Goal: Task Accomplishment & Management: Manage account settings

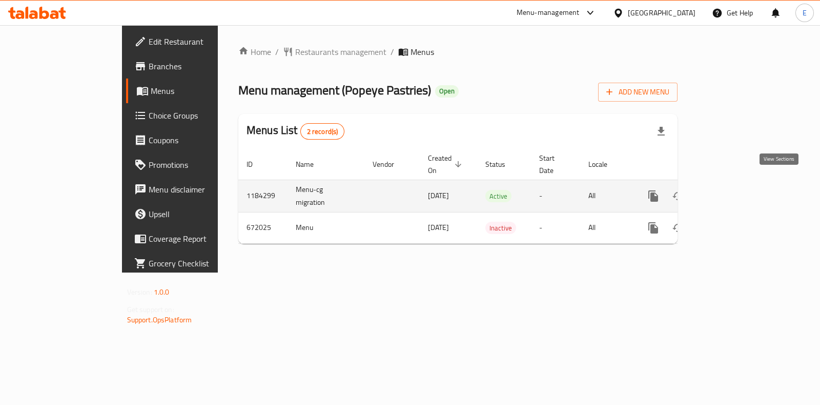
click at [732, 191] on icon "enhanced table" at bounding box center [727, 195] width 9 height 9
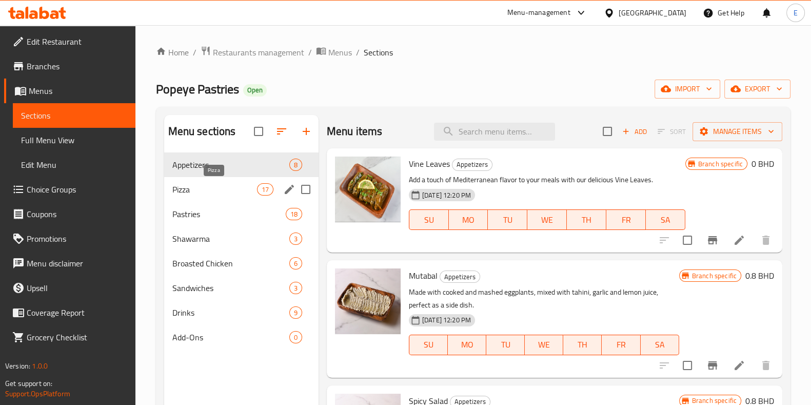
click at [210, 194] on span "Pizza" at bounding box center [214, 189] width 85 height 12
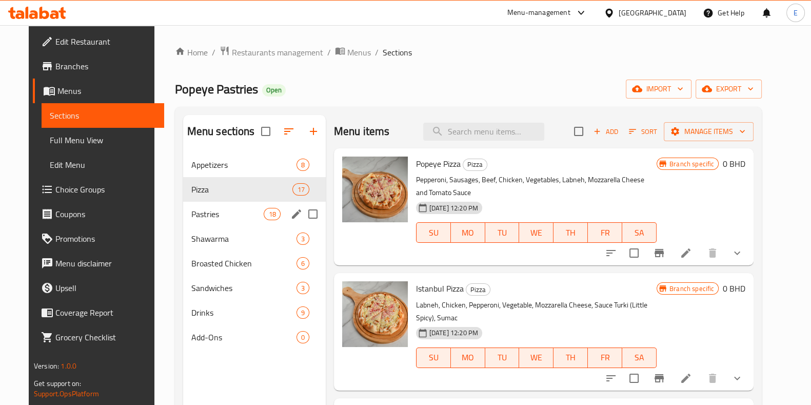
click at [208, 207] on div "Pastries 18" at bounding box center [254, 213] width 143 height 25
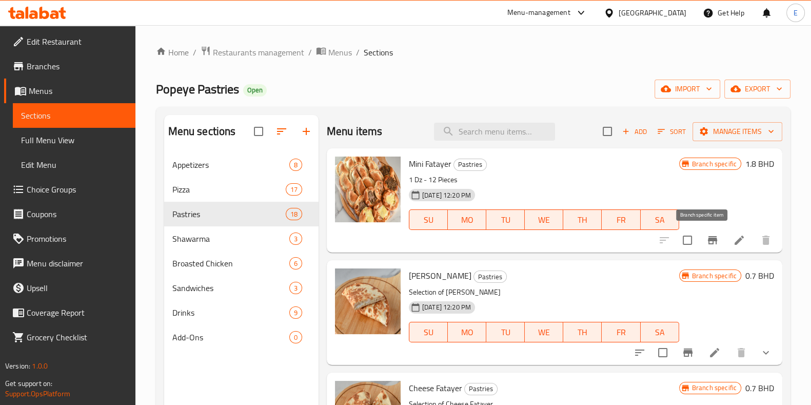
click at [706, 242] on icon "Branch-specific-item" at bounding box center [712, 240] width 12 height 12
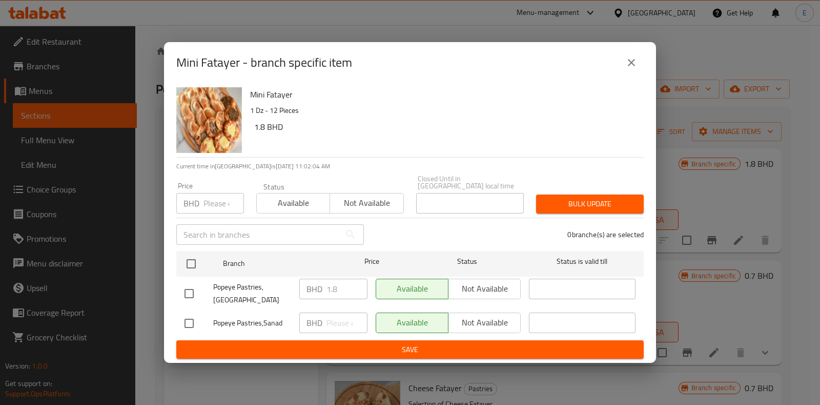
click at [639, 70] on button "close" at bounding box center [631, 62] width 25 height 25
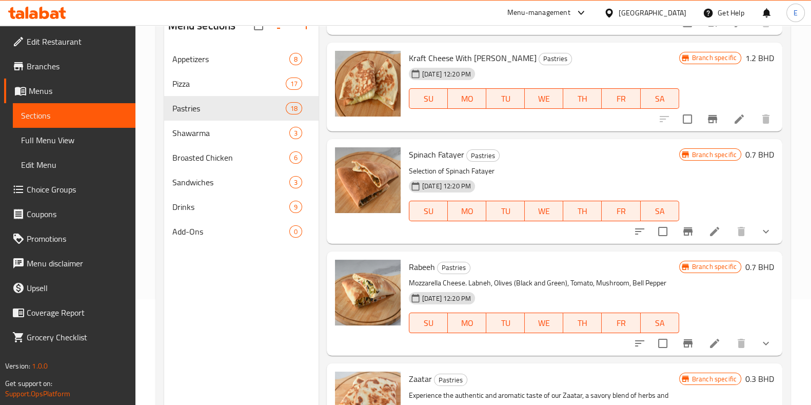
scroll to position [79, 0]
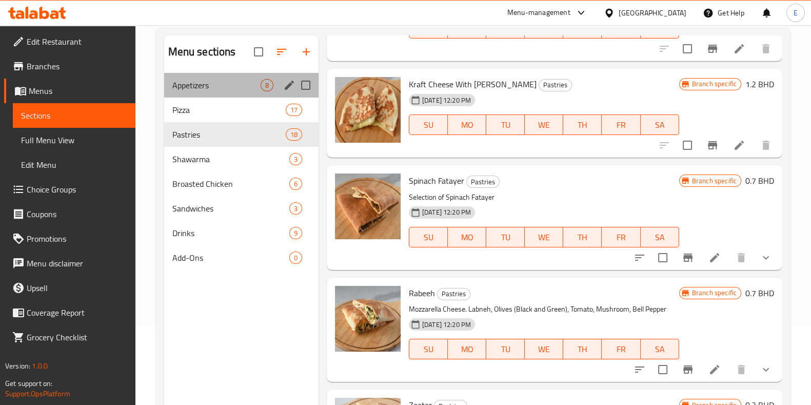
click at [219, 93] on div "Appetizers 8" at bounding box center [241, 85] width 154 height 25
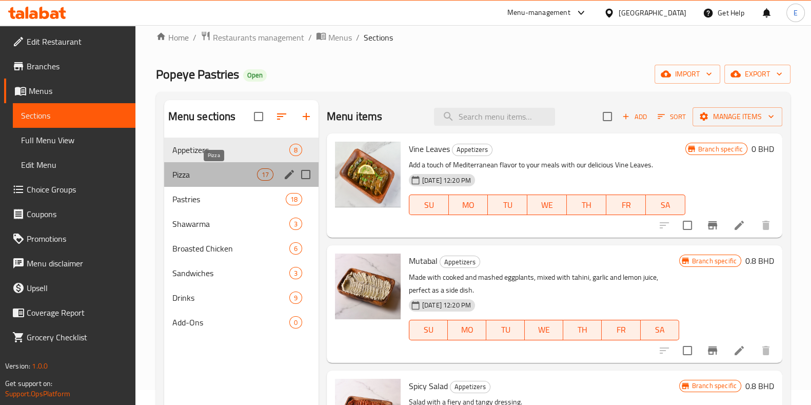
click at [213, 169] on span "Pizza" at bounding box center [214, 174] width 85 height 12
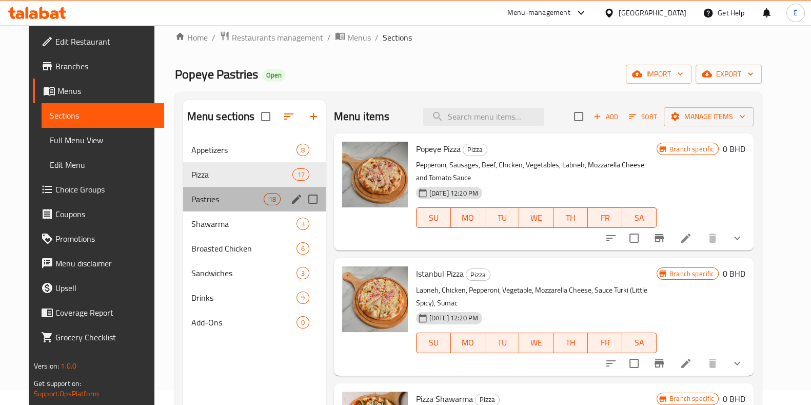
click at [208, 191] on div "Pastries 18" at bounding box center [254, 199] width 143 height 25
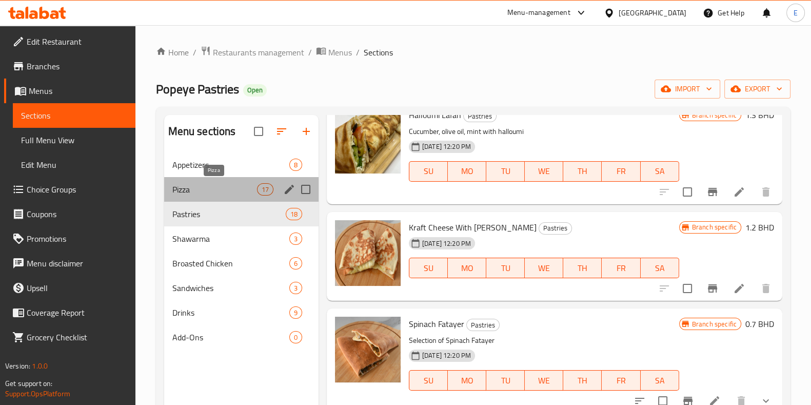
click at [230, 188] on span "Pizza" at bounding box center [214, 189] width 85 height 12
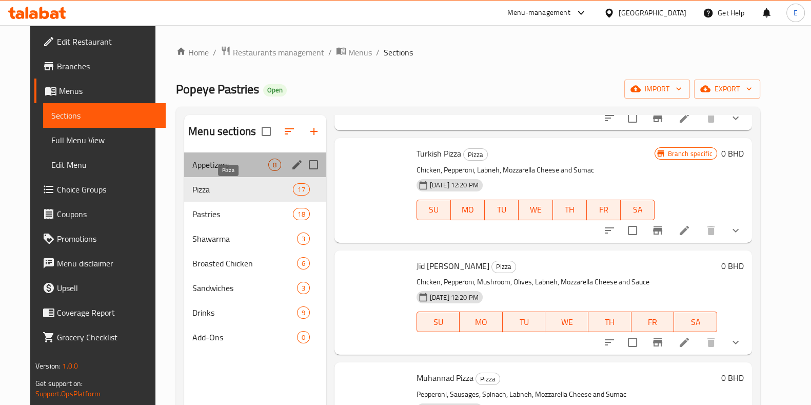
click at [221, 164] on span "Appetizers" at bounding box center [230, 164] width 76 height 12
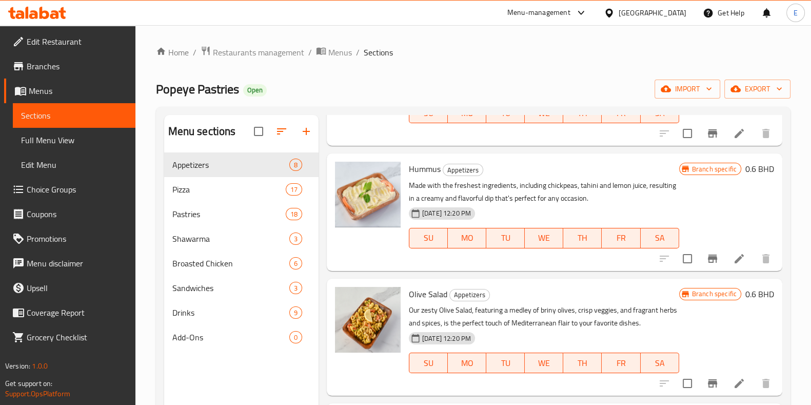
scroll to position [144, 0]
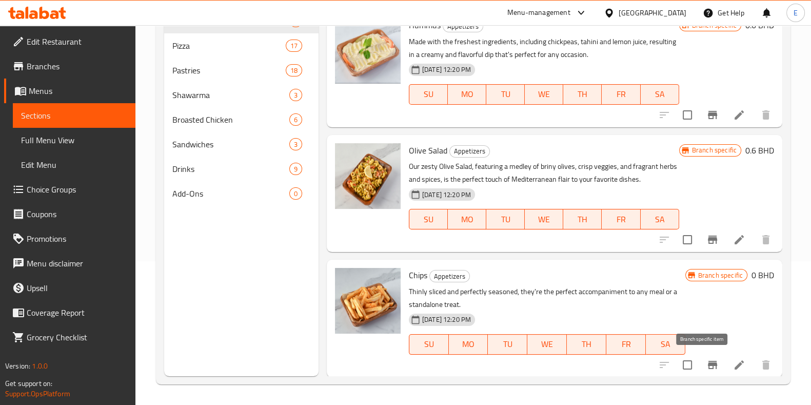
click at [711, 366] on button "Branch-specific-item" at bounding box center [712, 364] width 25 height 25
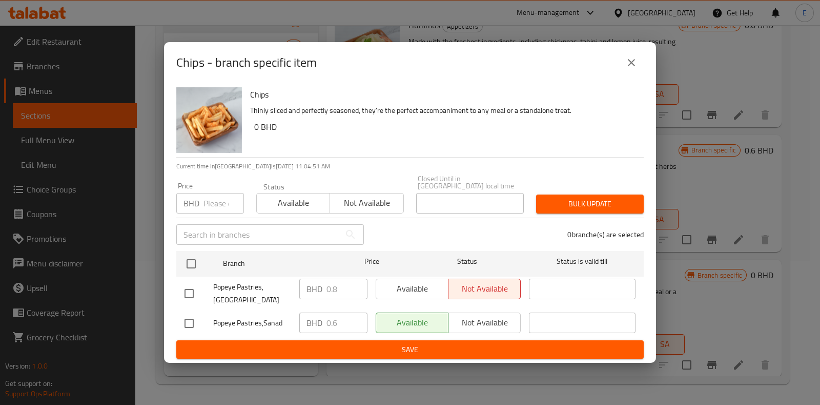
click at [633, 66] on icon "close" at bounding box center [631, 62] width 12 height 12
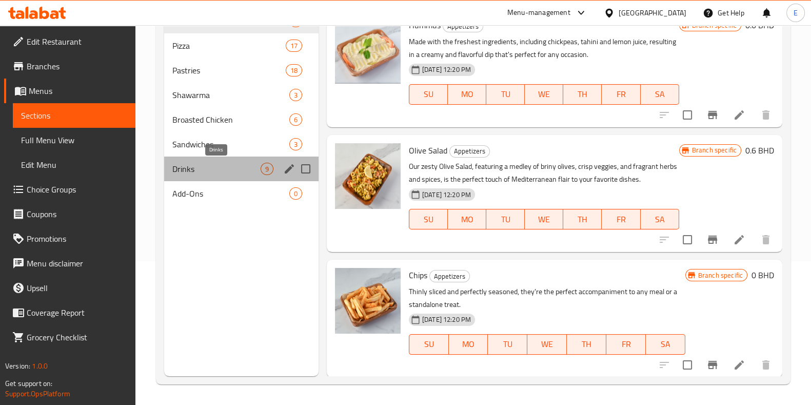
click at [194, 165] on span "Drinks" at bounding box center [216, 169] width 88 height 12
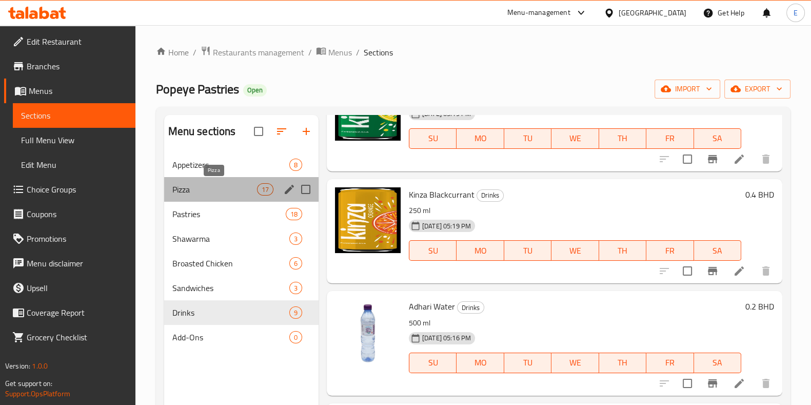
click at [216, 186] on span "Pizza" at bounding box center [214, 189] width 85 height 12
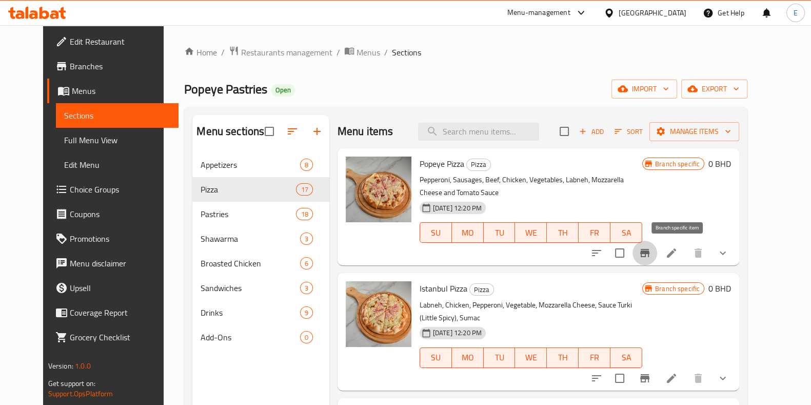
click at [649, 255] on icon "Branch-specific-item" at bounding box center [644, 253] width 9 height 8
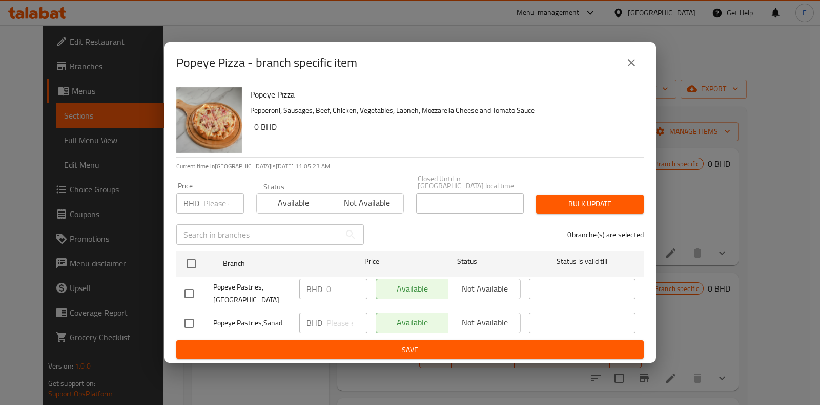
drag, startPoint x: 621, startPoint y: 80, endPoint x: 628, endPoint y: 73, distance: 10.2
click at [623, 79] on div "Popeye Pizza - branch specific item" at bounding box center [410, 62] width 492 height 41
click at [628, 72] on button "close" at bounding box center [631, 62] width 25 height 25
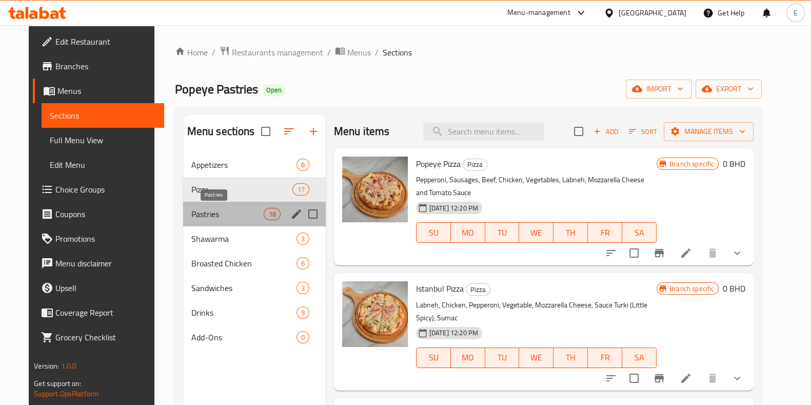
click at [204, 217] on span "Pastries" at bounding box center [227, 214] width 73 height 12
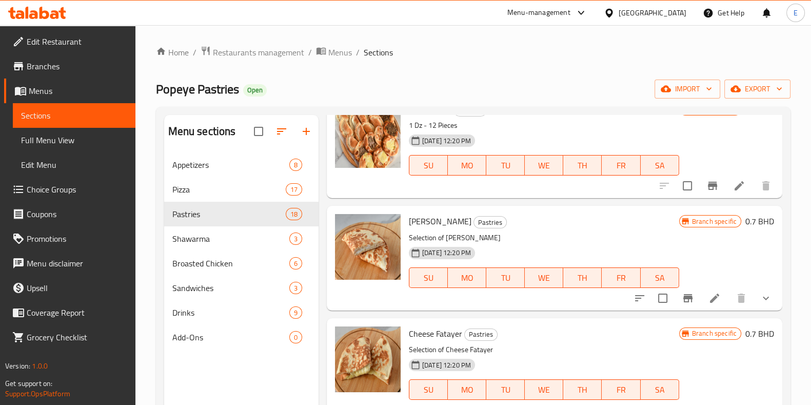
scroll to position [64, 0]
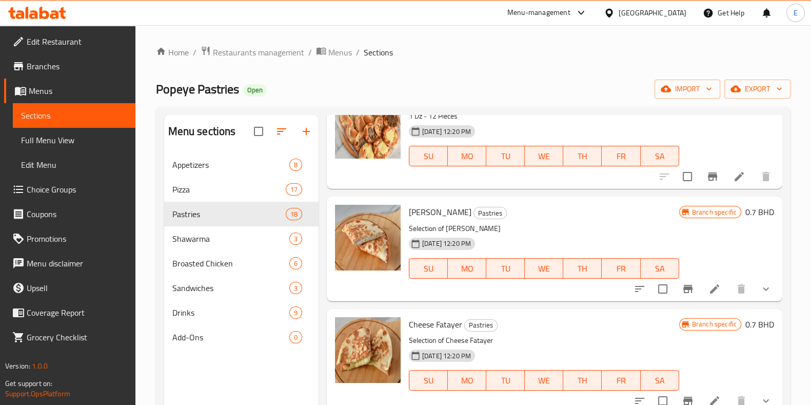
click at [678, 294] on button "Branch-specific-item" at bounding box center [687, 288] width 25 height 25
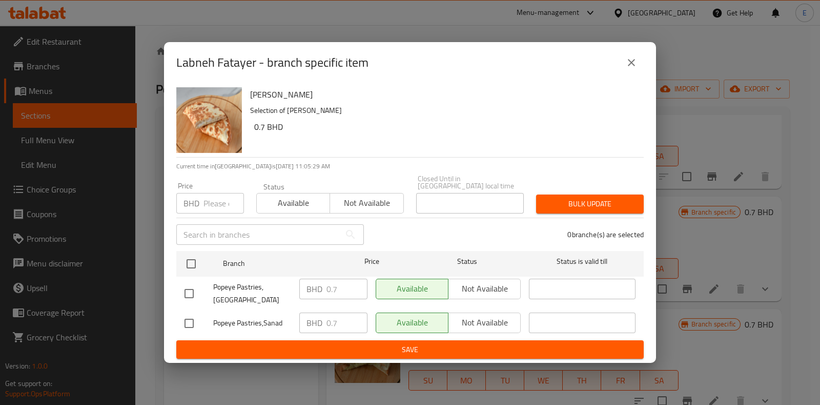
click at [631, 67] on icon "close" at bounding box center [631, 62] width 12 height 12
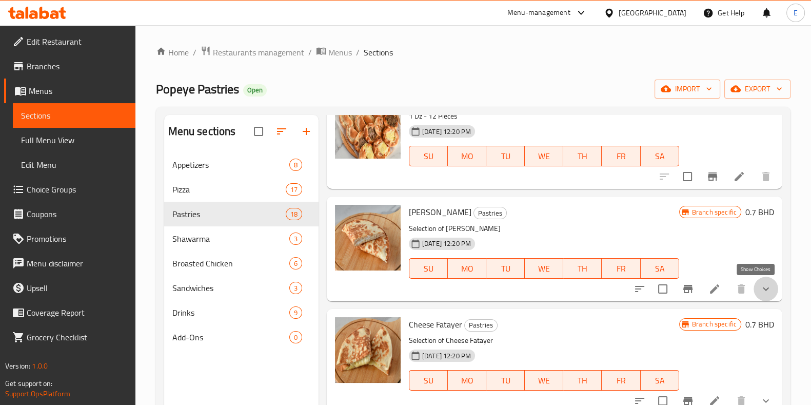
click at [760, 290] on icon "show more" at bounding box center [765, 288] width 12 height 12
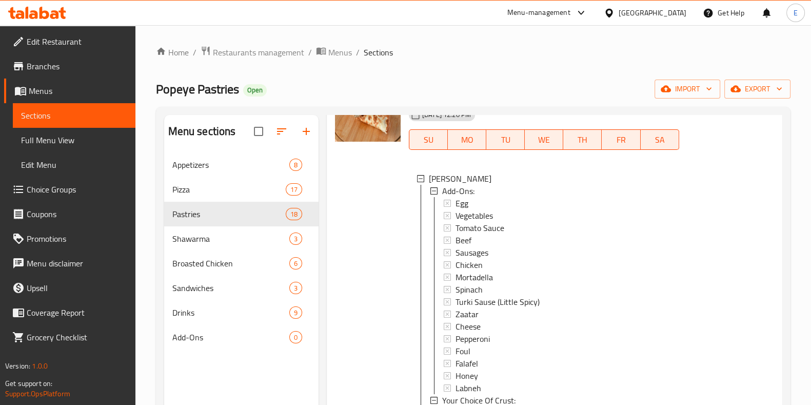
scroll to position [1, 0]
click at [226, 160] on span "Appetizers" at bounding box center [216, 164] width 88 height 12
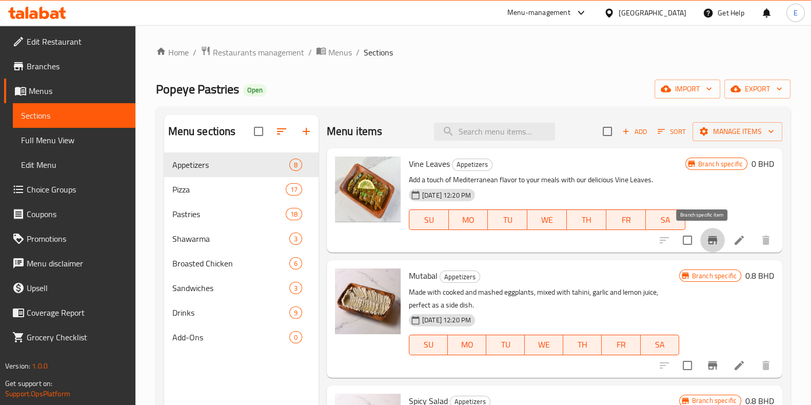
click at [708, 237] on icon "Branch-specific-item" at bounding box center [712, 240] width 9 height 8
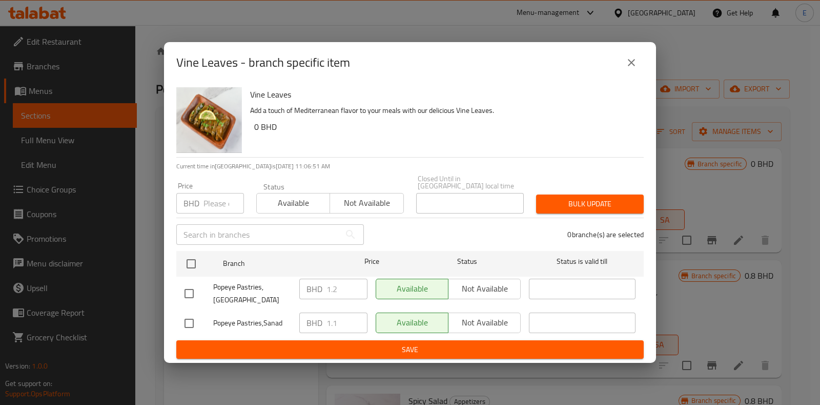
click at [634, 67] on icon "close" at bounding box center [631, 62] width 12 height 12
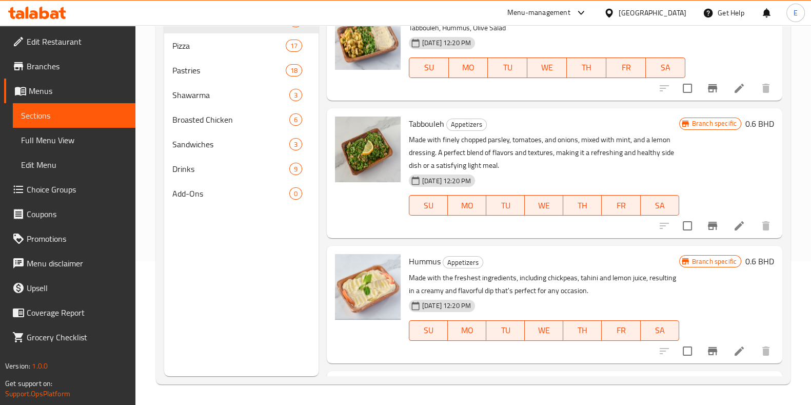
scroll to position [273, 0]
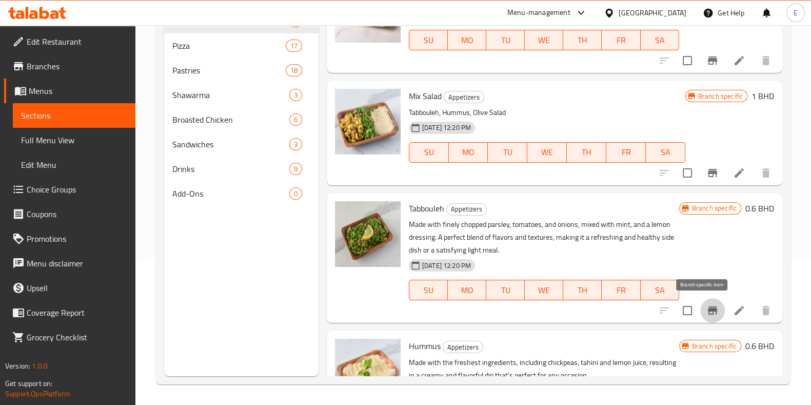
click at [706, 304] on icon "Branch-specific-item" at bounding box center [712, 310] width 12 height 12
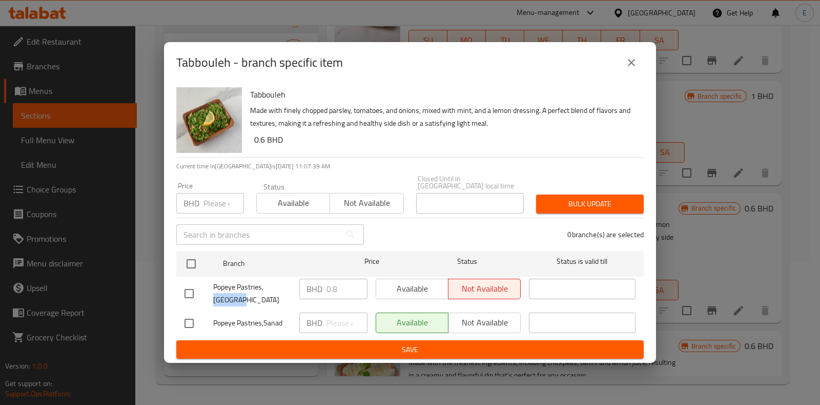
drag, startPoint x: 268, startPoint y: 292, endPoint x: 259, endPoint y: 296, distance: 10.1
click at [264, 282] on span "Popeye Pastries, Isa Town" at bounding box center [252, 293] width 78 height 26
click at [253, 308] on div "Popeye Pastries,Sanad" at bounding box center [237, 323] width 115 height 30
click at [257, 308] on div "Popeye Pastries,Sanad" at bounding box center [237, 323] width 115 height 30
click at [629, 69] on icon "close" at bounding box center [631, 62] width 12 height 12
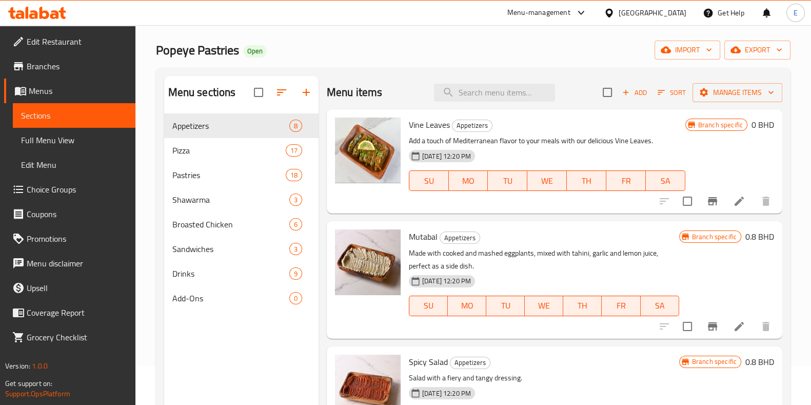
scroll to position [0, 0]
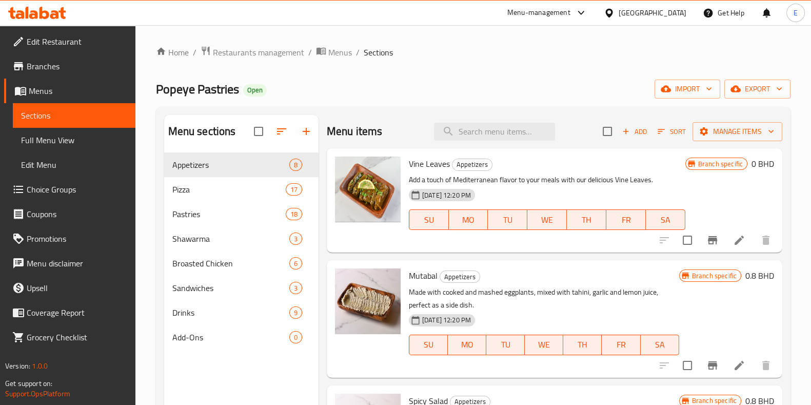
click at [708, 246] on button "Branch-specific-item" at bounding box center [712, 240] width 25 height 25
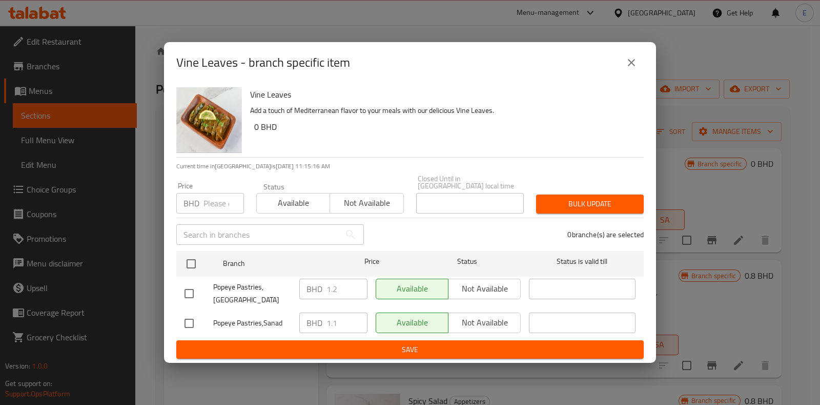
click at [644, 63] on div "Vine Leaves - branch specific item" at bounding box center [410, 62] width 492 height 41
click at [638, 60] on button "close" at bounding box center [631, 62] width 25 height 25
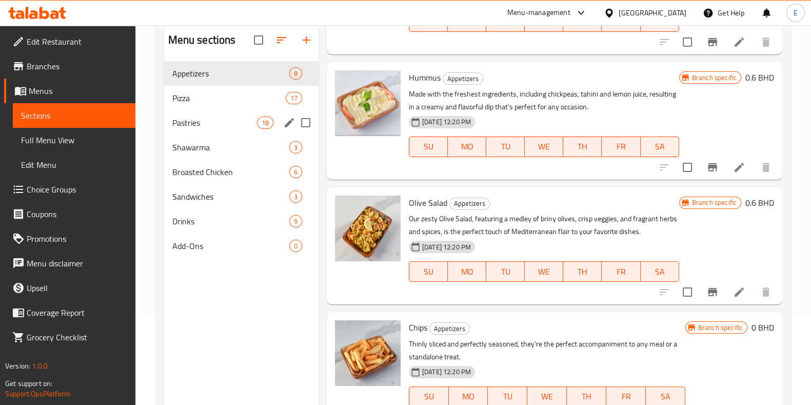
scroll to position [79, 0]
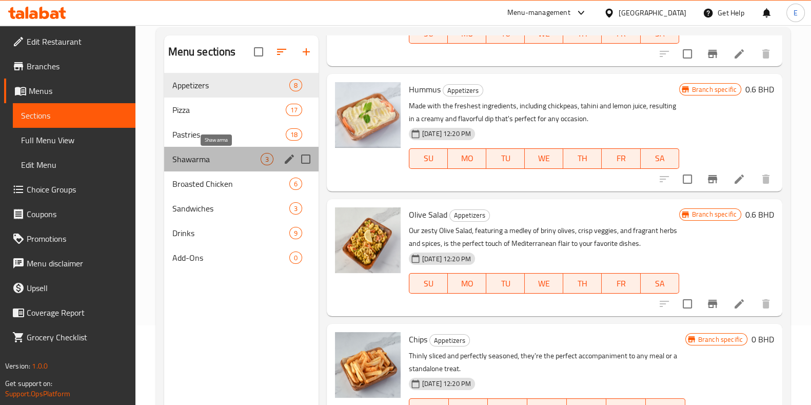
click at [215, 161] on span "Shawarma" at bounding box center [216, 159] width 88 height 12
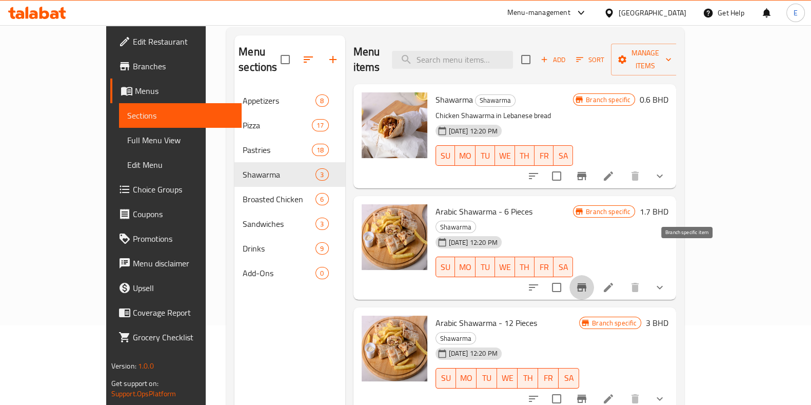
click at [594, 275] on button "Branch-specific-item" at bounding box center [581, 287] width 25 height 25
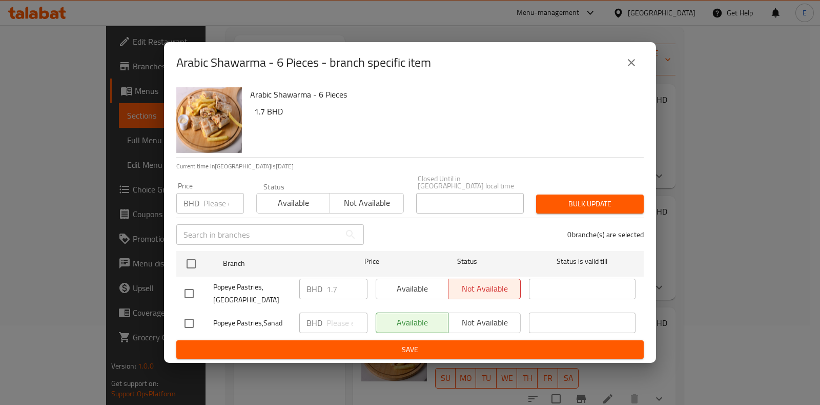
click at [322, 287] on div "BHD 1.7 ​" at bounding box center [333, 288] width 68 height 21
click at [624, 60] on button "close" at bounding box center [631, 62] width 25 height 25
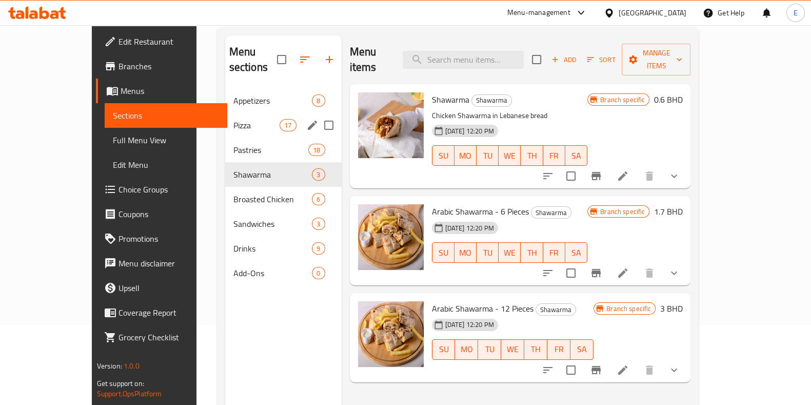
click at [225, 113] on div "Pizza 17" at bounding box center [283, 125] width 116 height 25
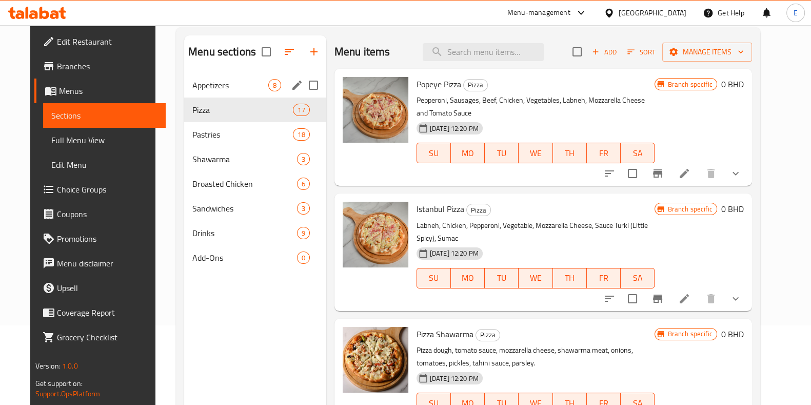
click at [201, 88] on span "Appetizers" at bounding box center [230, 85] width 76 height 12
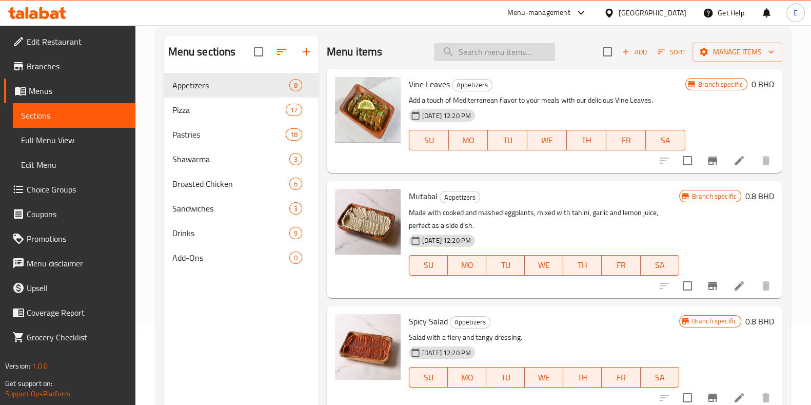
click at [500, 47] on input "search" at bounding box center [494, 52] width 121 height 18
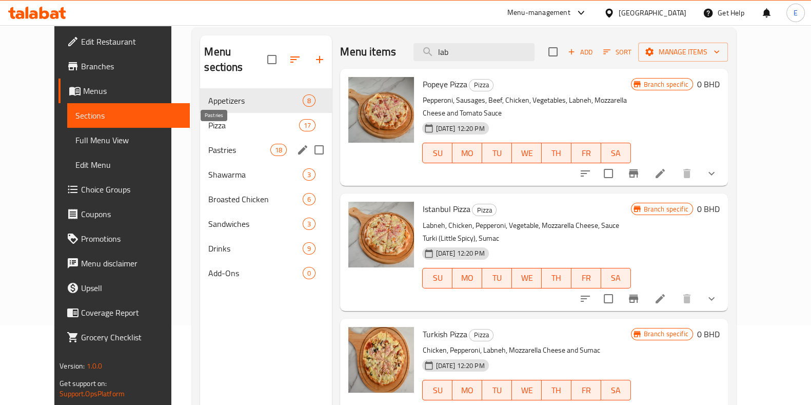
type input "lab"
click at [217, 144] on span "Pastries" at bounding box center [239, 150] width 62 height 12
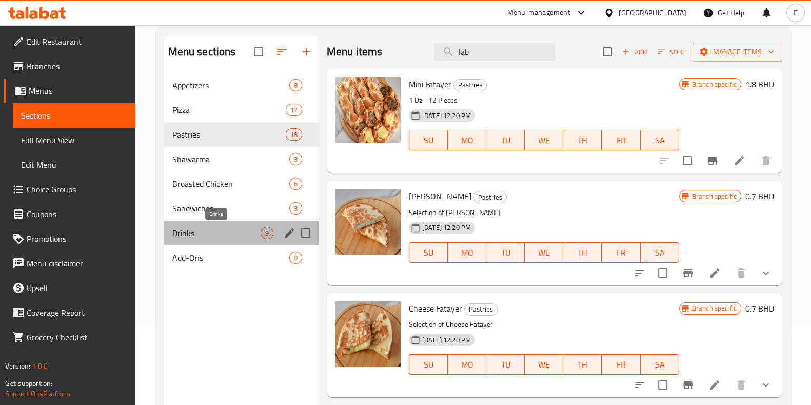
click at [215, 232] on span "Drinks" at bounding box center [216, 233] width 88 height 12
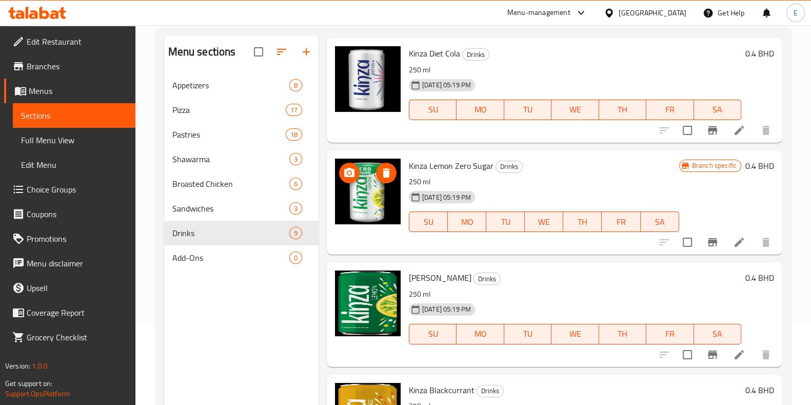
scroll to position [320, 0]
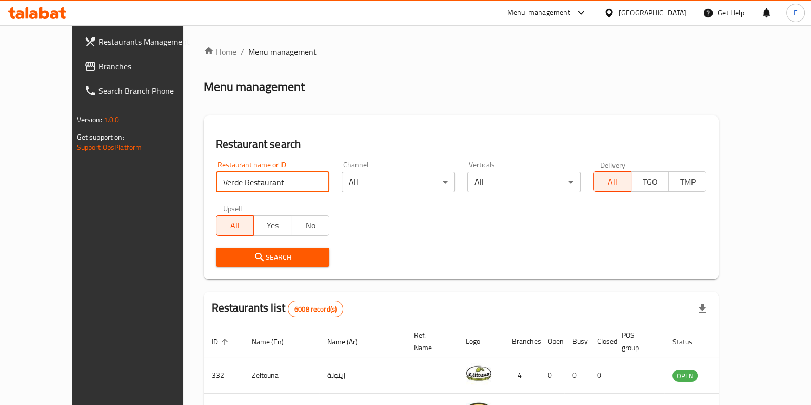
type input "Verde Restaurant"
click button "Search" at bounding box center [272, 257] width 113 height 19
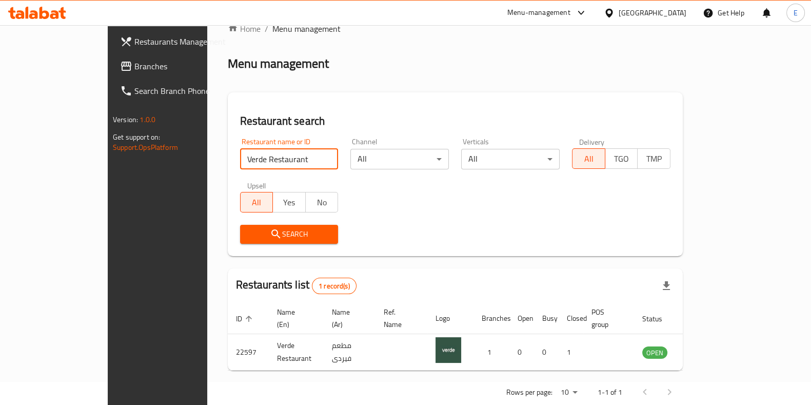
scroll to position [32, 0]
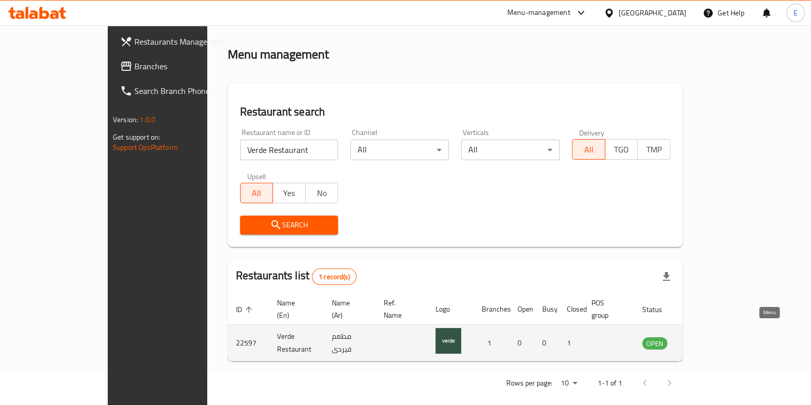
click at [708, 339] on icon "enhanced table" at bounding box center [701, 343] width 11 height 9
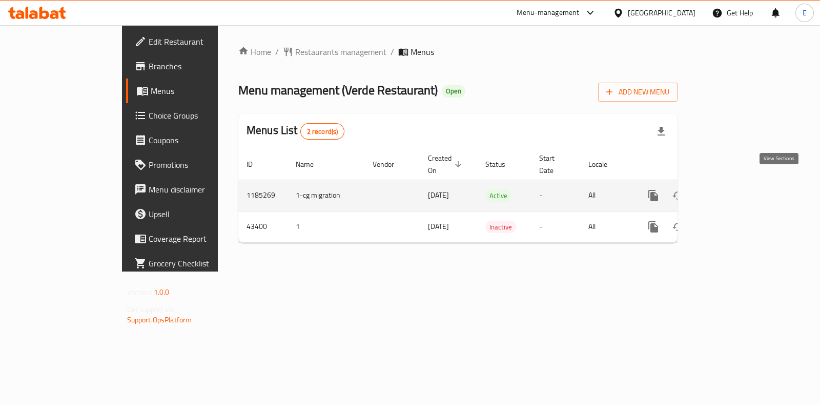
click at [740, 187] on link "enhanced table" at bounding box center [727, 195] width 25 height 25
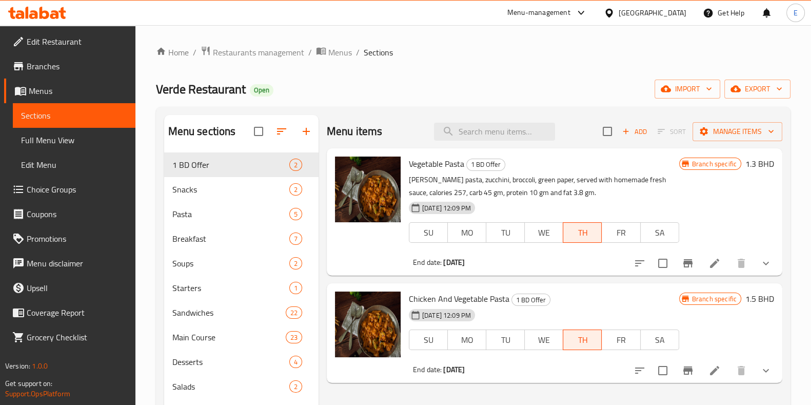
drag, startPoint x: 323, startPoint y: 106, endPoint x: 321, endPoint y: 92, distance: 14.4
click at [321, 92] on div "Verde Restaurant Open import export" at bounding box center [473, 88] width 634 height 19
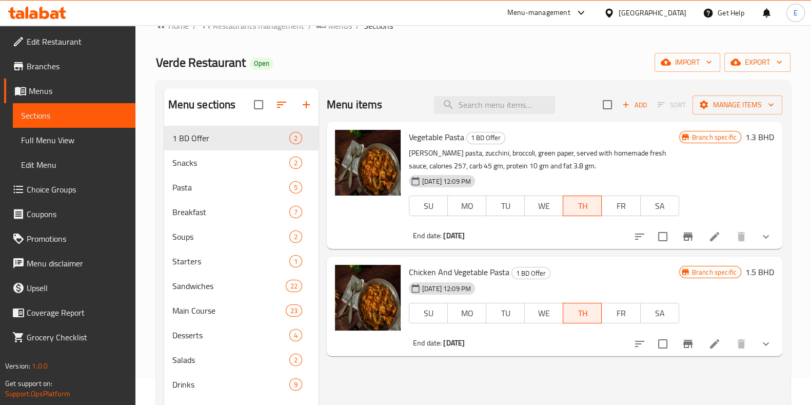
scroll to position [64, 0]
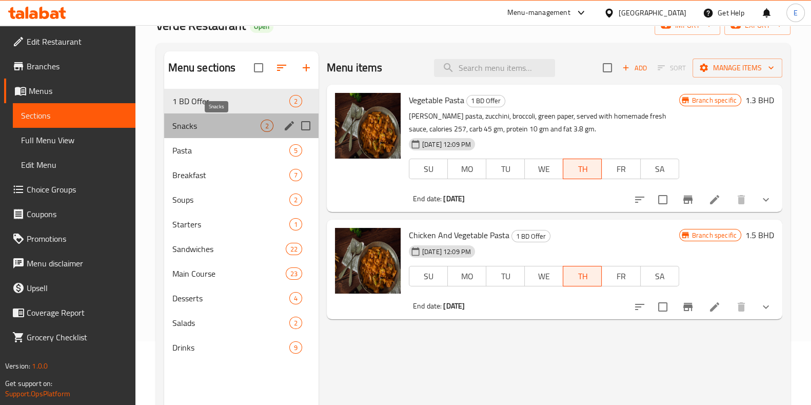
click at [205, 127] on span "Snacks" at bounding box center [216, 125] width 88 height 12
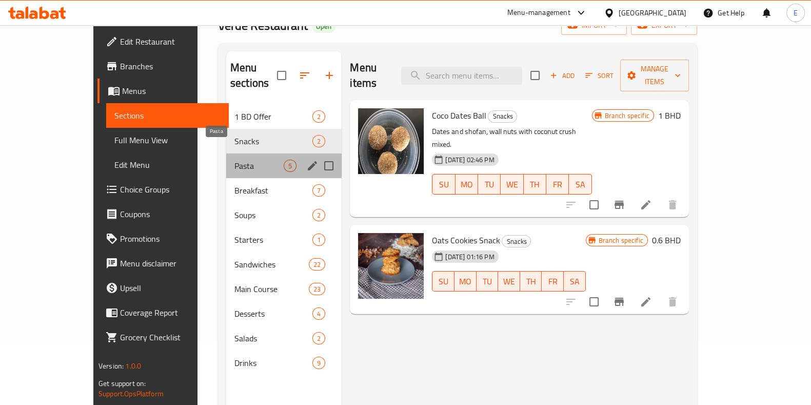
click at [234, 159] on span "Pasta" at bounding box center [258, 165] width 49 height 12
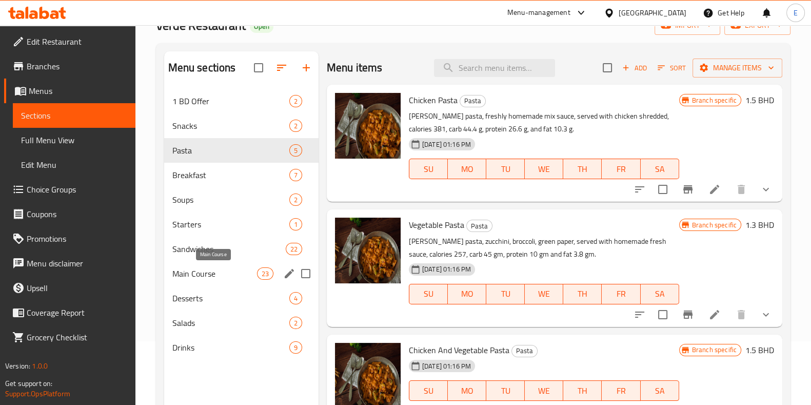
click at [201, 277] on span "Main Course" at bounding box center [214, 273] width 85 height 12
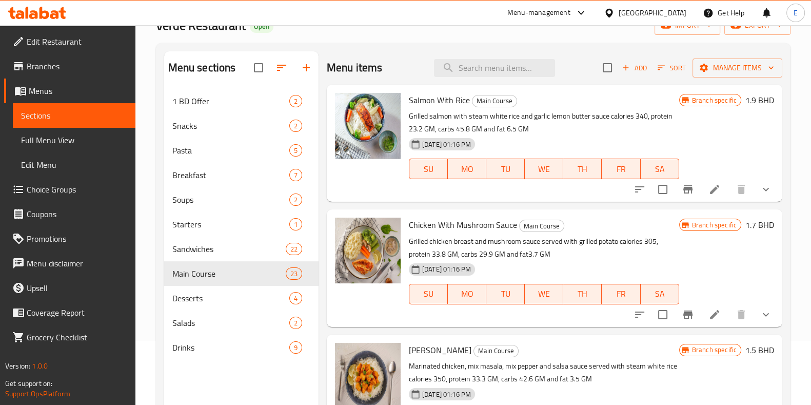
drag, startPoint x: 320, startPoint y: 59, endPoint x: 327, endPoint y: 47, distance: 13.8
click at [327, 47] on div "Menu sections 1 BD Offer 2 Snacks 2 Pasta 5 Breakfast 7 Soups 2 Starters 1 Sand…" at bounding box center [473, 253] width 634 height 421
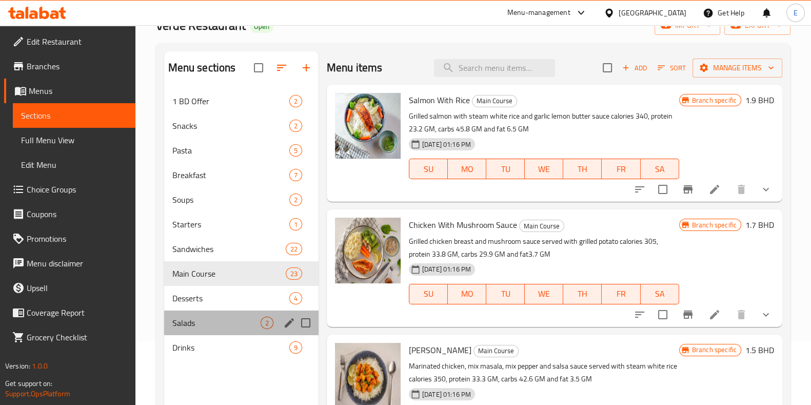
click at [198, 327] on span "Salads" at bounding box center [216, 322] width 88 height 12
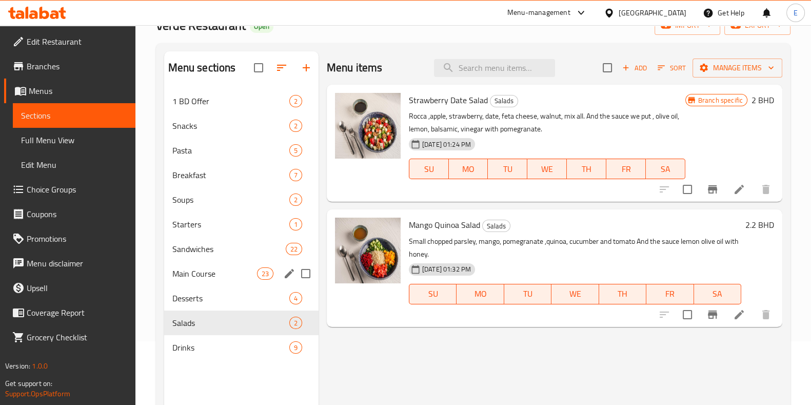
click at [221, 286] on div "Desserts 4" at bounding box center [241, 298] width 154 height 25
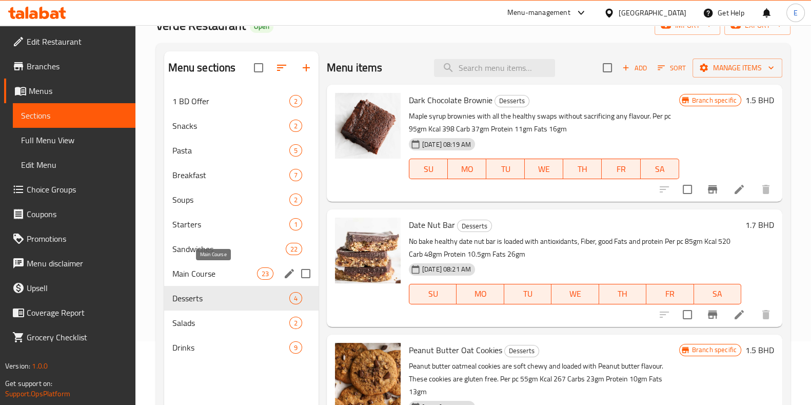
click at [216, 273] on span "Main Course" at bounding box center [214, 273] width 85 height 12
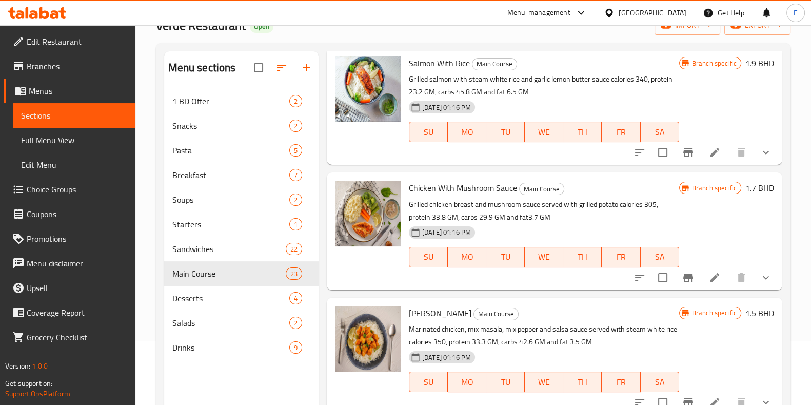
scroll to position [64, 0]
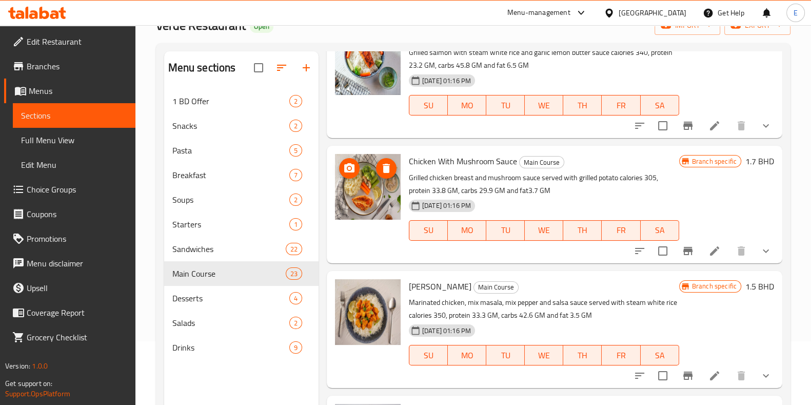
drag, startPoint x: 377, startPoint y: 196, endPoint x: 770, endPoint y: 119, distance: 400.3
click at [770, 119] on div "Salmon With Rice Main Course Grilled salmon with steam white rice and garlic le…" at bounding box center [554, 79] width 455 height 117
click at [761, 123] on icon "show more" at bounding box center [765, 125] width 12 height 12
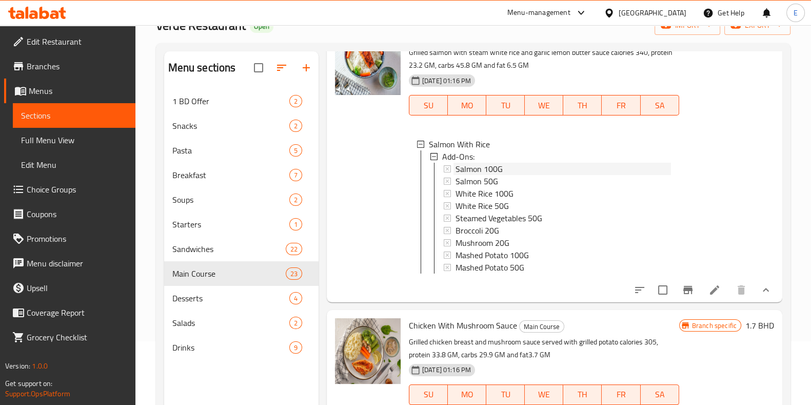
click at [478, 168] on span "Salmon 100G" at bounding box center [478, 169] width 47 height 12
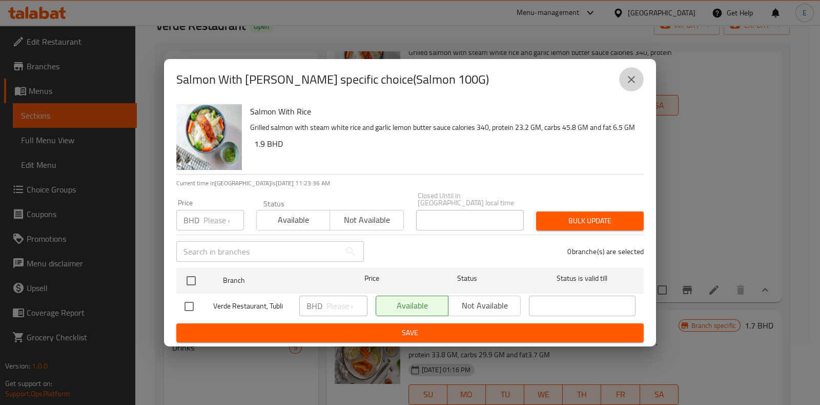
click at [628, 86] on icon "close" at bounding box center [631, 79] width 12 height 12
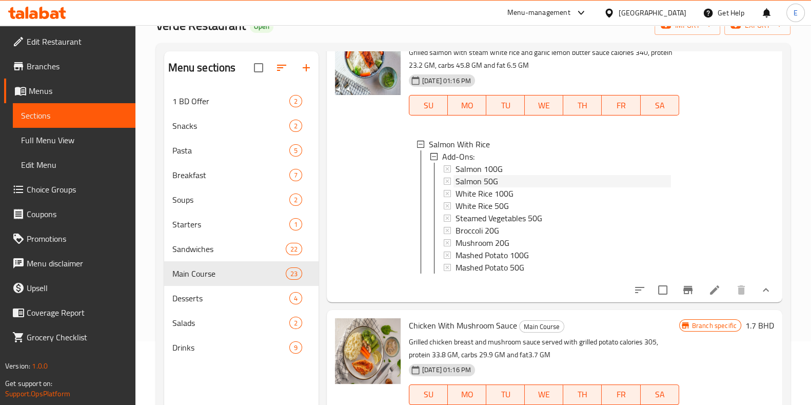
click at [556, 178] on div "Salmon 50G" at bounding box center [562, 181] width 215 height 12
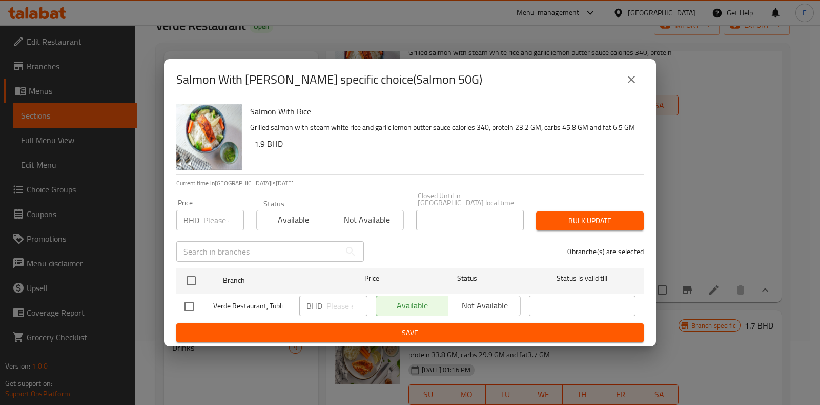
drag, startPoint x: 622, startPoint y: 92, endPoint x: 628, endPoint y: 83, distance: 10.4
click at [623, 90] on div "Salmon With [PERSON_NAME] specific choice(Salmon 50G)" at bounding box center [410, 79] width 468 height 25
click at [628, 83] on icon "close" at bounding box center [631, 79] width 12 height 12
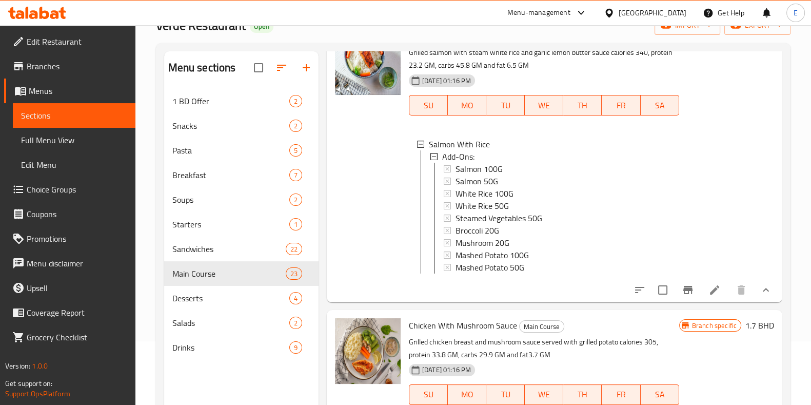
click at [750, 302] on div at bounding box center [702, 289] width 151 height 25
click at [753, 302] on button "show more" at bounding box center [765, 289] width 25 height 25
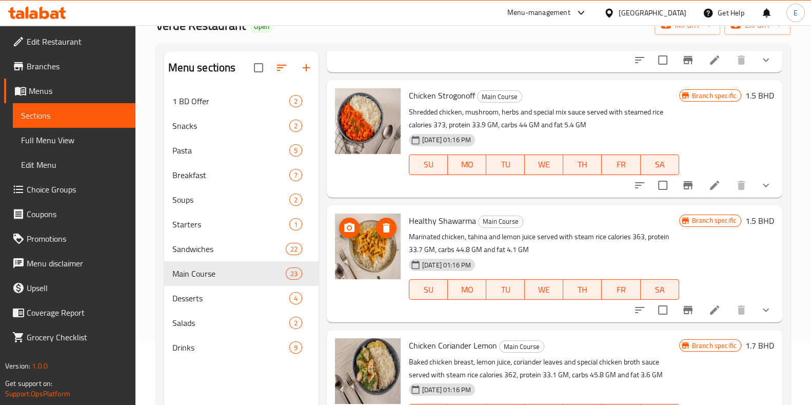
scroll to position [641, 0]
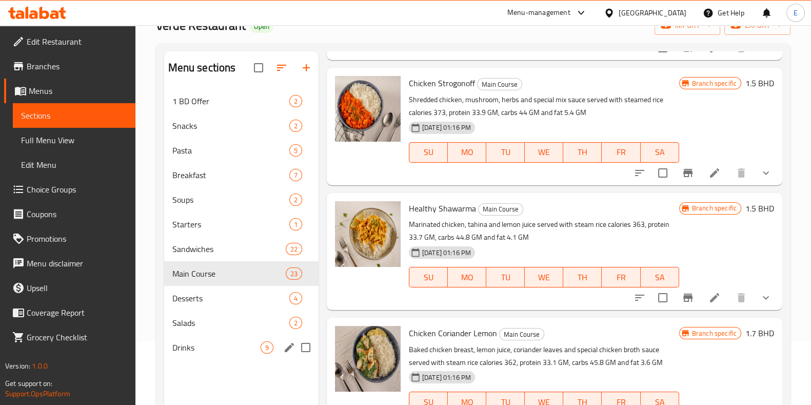
click at [208, 340] on div "Drinks 9" at bounding box center [241, 347] width 154 height 25
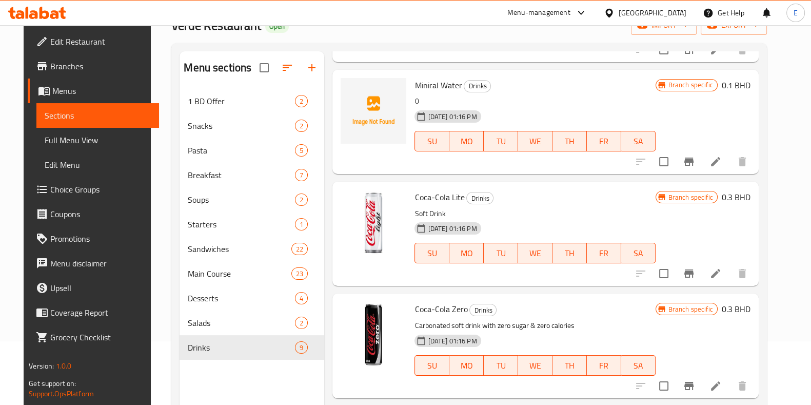
scroll to position [354, 0]
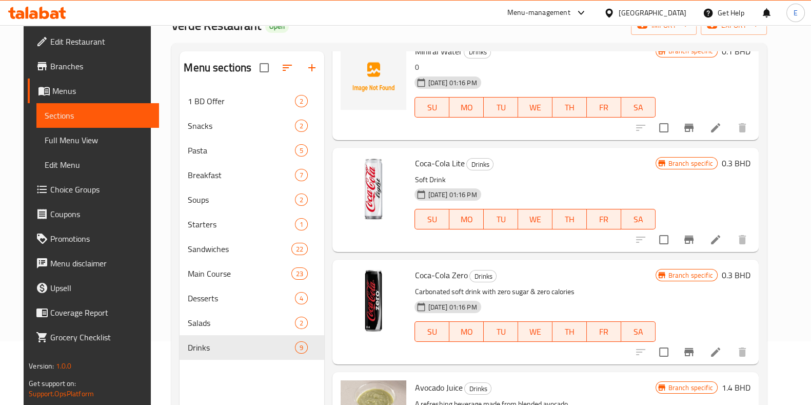
click at [414, 166] on span "Coca-Cola Lite" at bounding box center [439, 162] width 50 height 15
drag, startPoint x: 419, startPoint y: 161, endPoint x: 459, endPoint y: 161, distance: 39.5
click at [459, 161] on h6 "Coca-Cola Lite Drinks" at bounding box center [534, 163] width 240 height 14
click at [453, 163] on span "Coca-Cola Lite" at bounding box center [439, 162] width 50 height 15
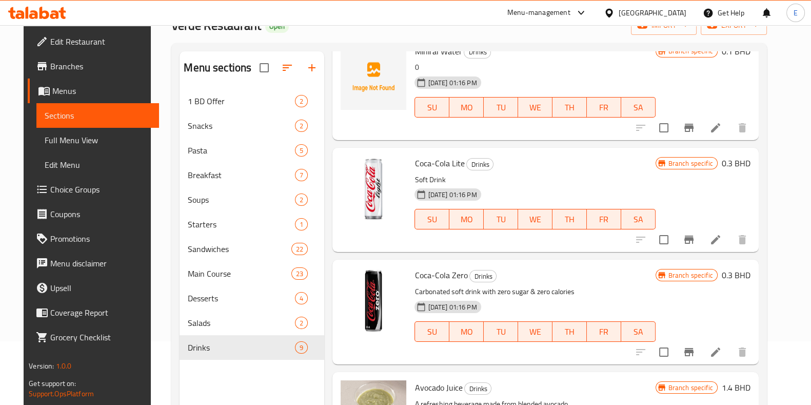
drag, startPoint x: 613, startPoint y: 178, endPoint x: 608, endPoint y: 178, distance: 5.2
click at [613, 178] on p "Soft Drink" at bounding box center [534, 179] width 240 height 13
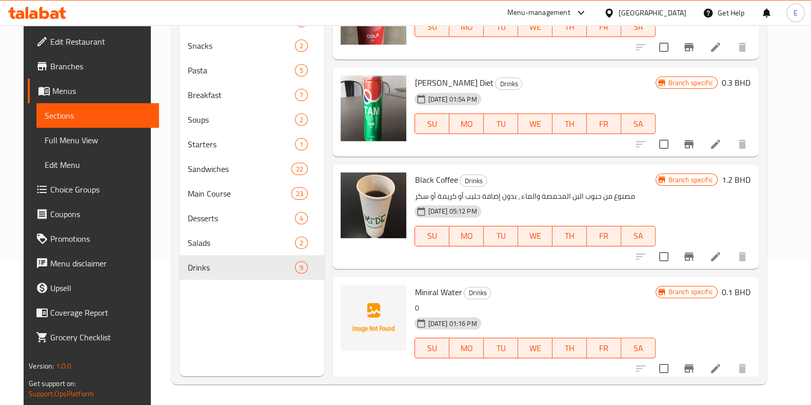
scroll to position [0, 0]
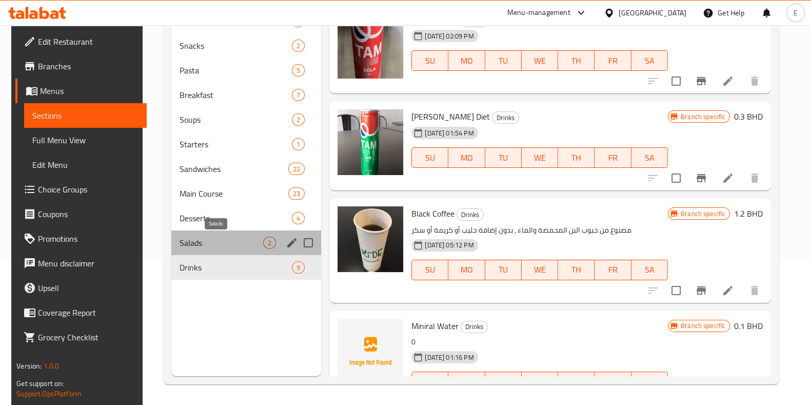
click at [232, 237] on span "Salads" at bounding box center [221, 242] width 84 height 12
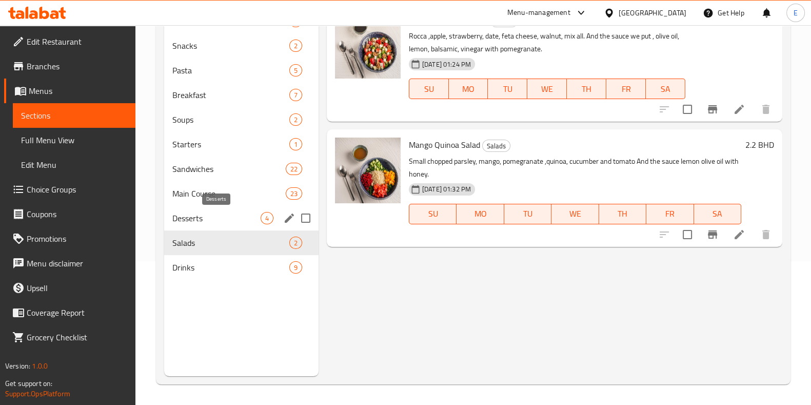
click at [236, 221] on span "Desserts" at bounding box center [216, 218] width 88 height 12
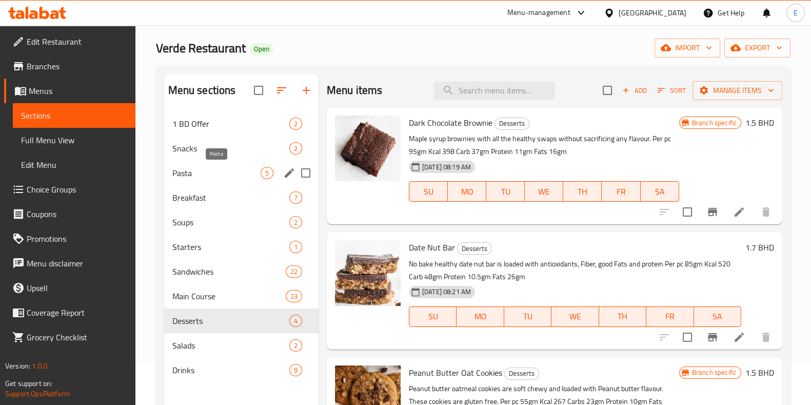
scroll to position [15, 0]
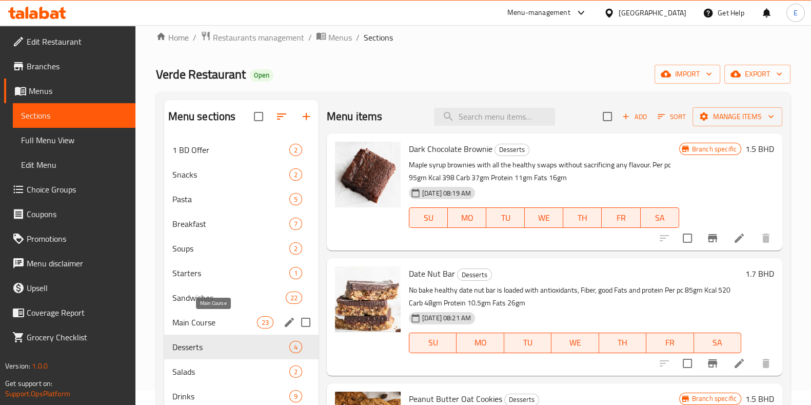
click at [217, 320] on span "Main Course" at bounding box center [214, 322] width 85 height 12
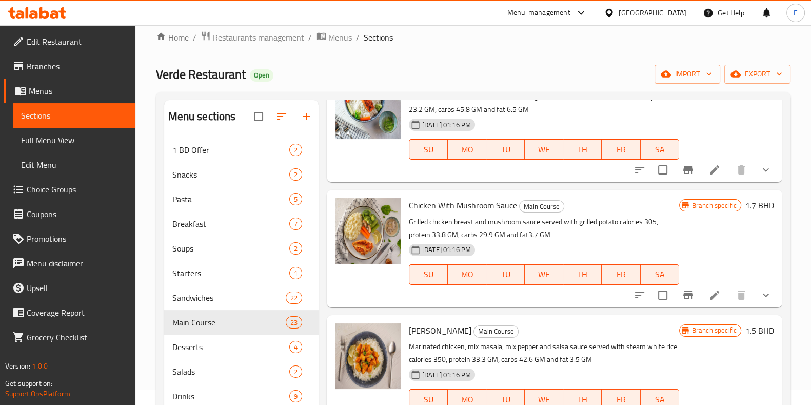
scroll to position [128, 0]
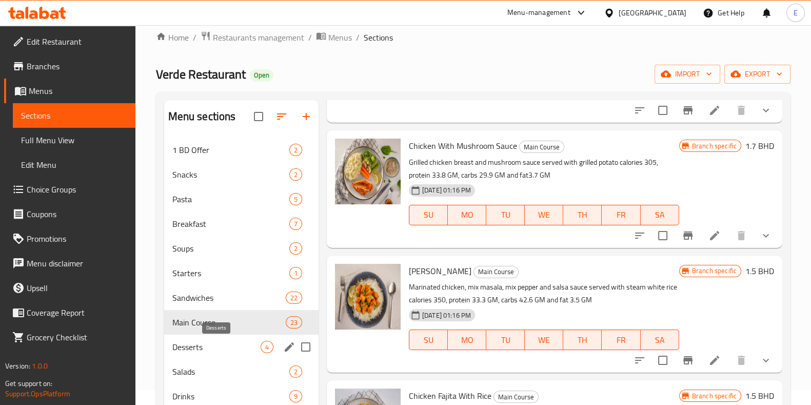
click at [191, 351] on span "Desserts" at bounding box center [216, 346] width 88 height 12
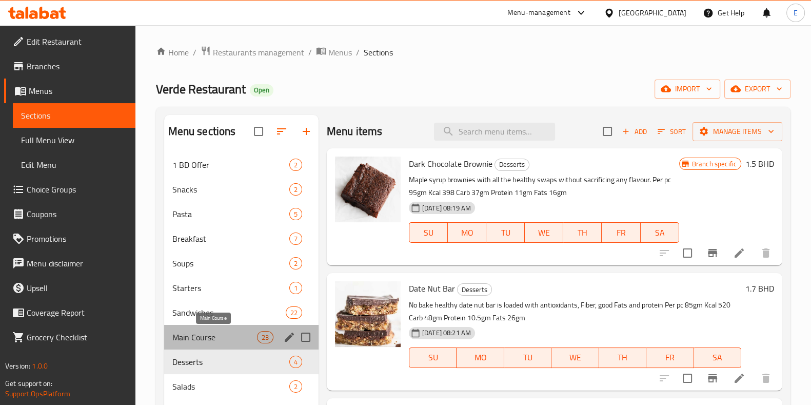
click at [224, 339] on span "Main Course" at bounding box center [214, 337] width 85 height 12
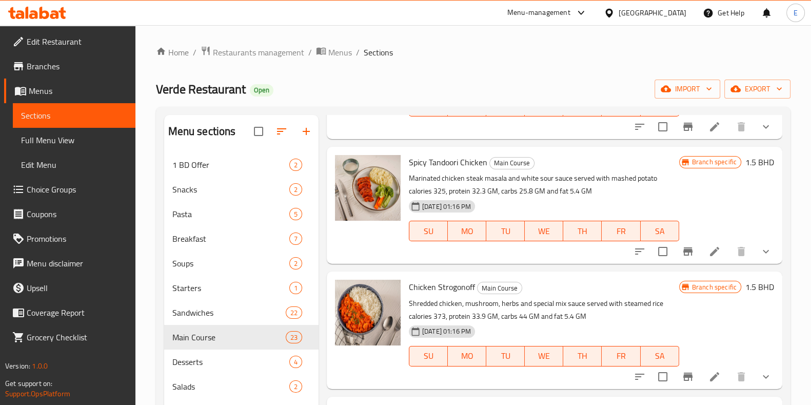
scroll to position [512, 0]
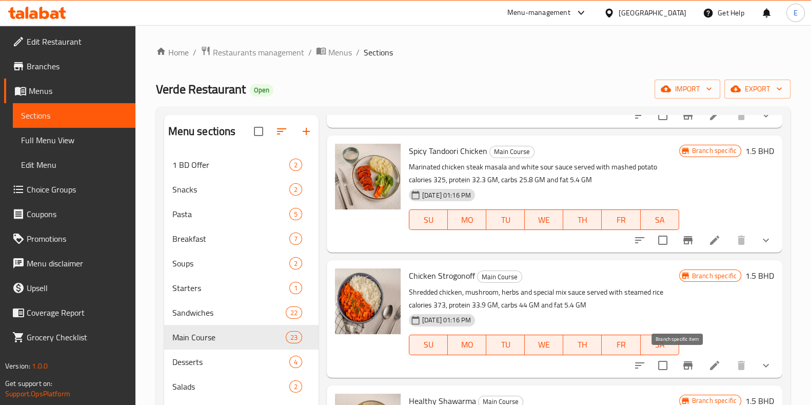
click at [684, 361] on button "Branch-specific-item" at bounding box center [687, 365] width 25 height 25
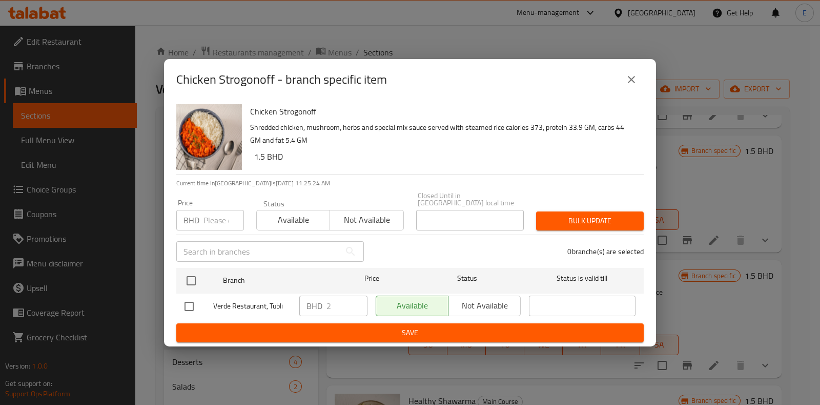
click at [631, 83] on icon "close" at bounding box center [631, 79] width 7 height 7
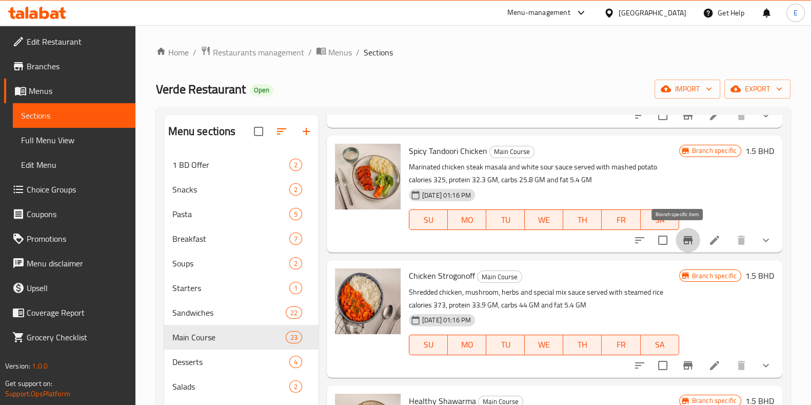
click at [676, 246] on button "Branch-specific-item" at bounding box center [687, 240] width 25 height 25
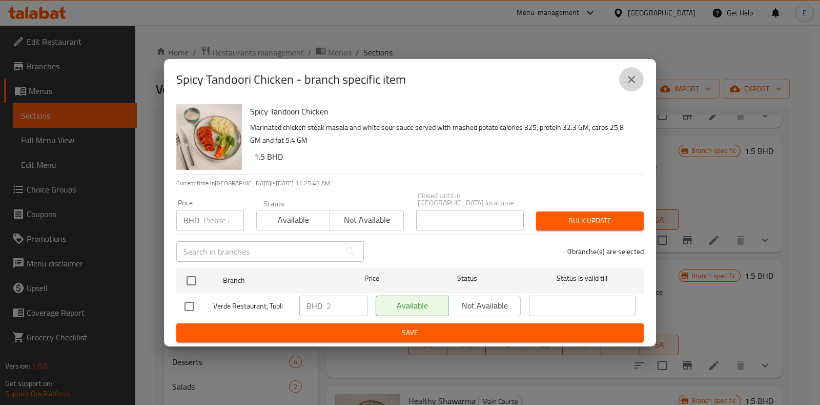
click at [638, 81] on button "close" at bounding box center [631, 79] width 25 height 25
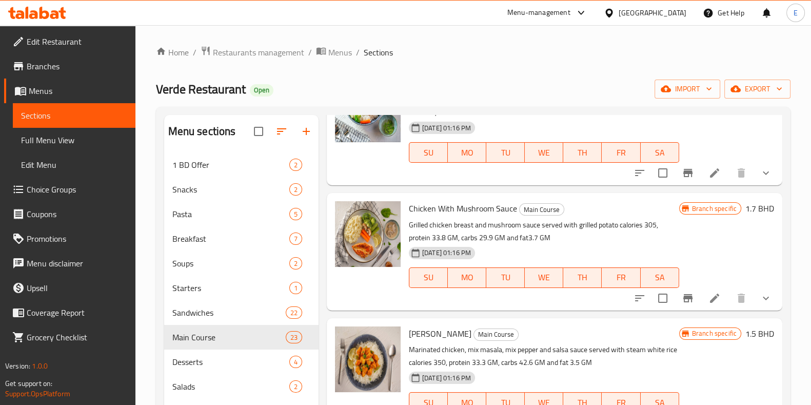
scroll to position [0, 0]
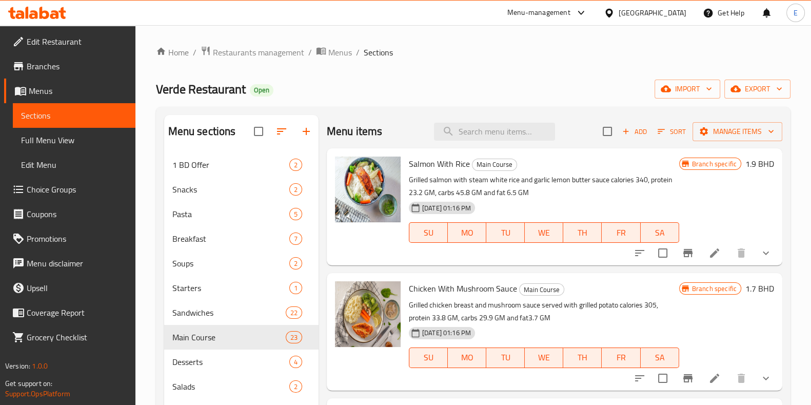
drag, startPoint x: 302, startPoint y: 109, endPoint x: 328, endPoint y: 116, distance: 26.6
drag, startPoint x: 328, startPoint y: 116, endPoint x: 323, endPoint y: 108, distance: 9.2
drag, startPoint x: 323, startPoint y: 108, endPoint x: 325, endPoint y: 98, distance: 10.0
click at [325, 98] on div "Home / Restaurants management / Menus / Sections Verde Restaurant Open import e…" at bounding box center [473, 287] width 634 height 482
click at [338, 109] on div "Menu sections 1 BD Offer 2 Snacks 2 Pasta 5 Breakfast 7 Soups 2 Starters 1 Sand…" at bounding box center [473, 317] width 634 height 421
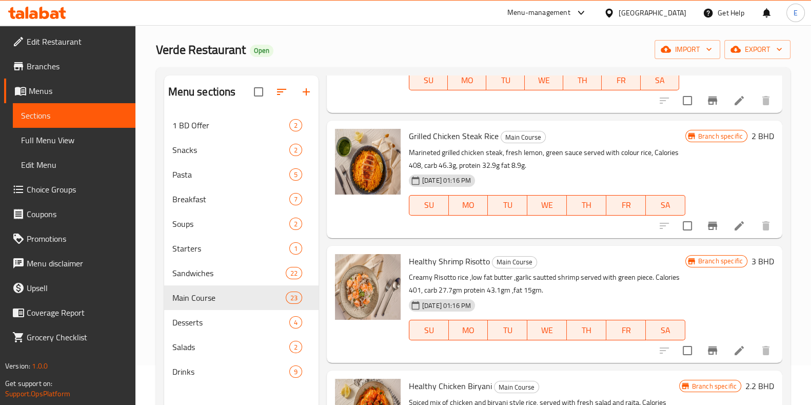
scroll to position [1986, 0]
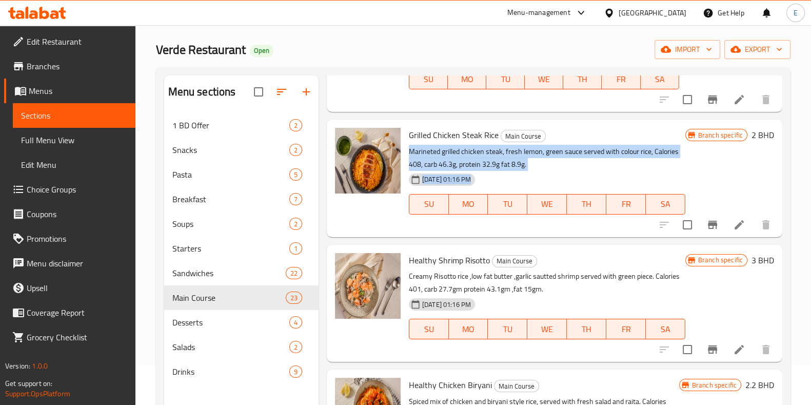
drag, startPoint x: 409, startPoint y: 152, endPoint x: 564, endPoint y: 173, distance: 156.2
click at [564, 173] on div "Grilled Chicken Steak Rice Main Course Marineted grilled chicken steak, fresh l…" at bounding box center [547, 178] width 285 height 109
click at [561, 160] on p "Marineted grilled chicken steak, fresh lemon, green sauce served with colour ri…" at bounding box center [547, 158] width 276 height 26
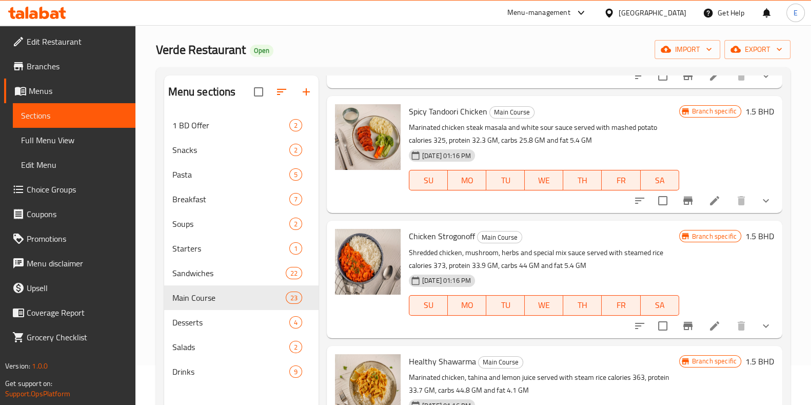
scroll to position [448, 0]
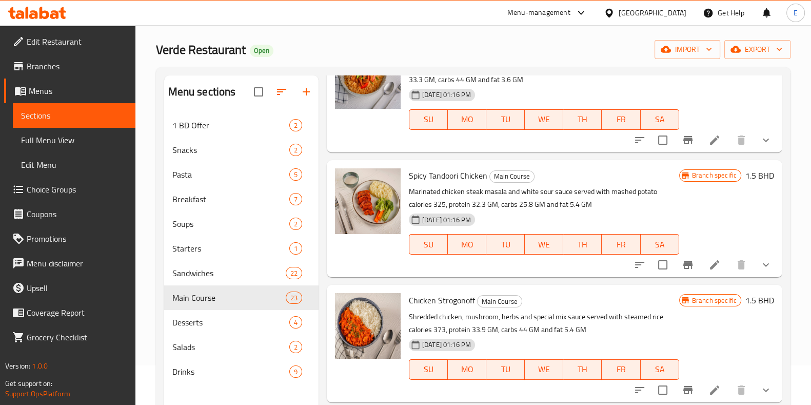
click at [681, 266] on icon "Branch-specific-item" at bounding box center [687, 264] width 12 height 12
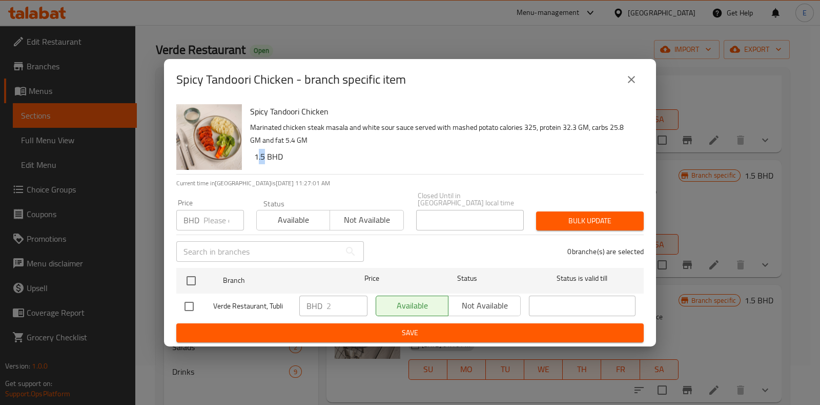
drag, startPoint x: 265, startPoint y: 164, endPoint x: 257, endPoint y: 164, distance: 7.7
click at [257, 164] on h6 "1.5 BHD" at bounding box center [444, 156] width 381 height 14
click at [321, 305] on div "BHD 2 ​" at bounding box center [333, 305] width 68 height 21
click at [639, 81] on button "close" at bounding box center [631, 79] width 25 height 25
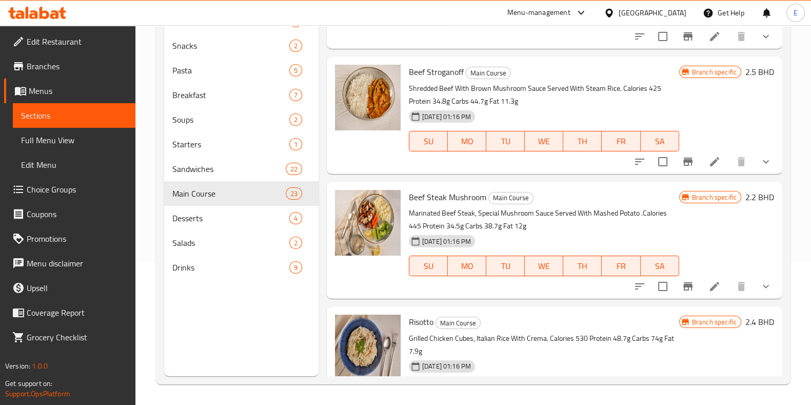
scroll to position [1068, 0]
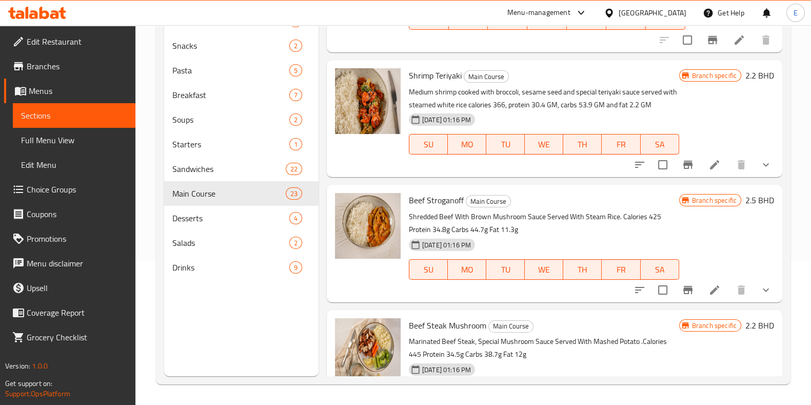
click at [407, 196] on div "Beef Stroganoff Main Course Shredded Beef With Brown Mushroom Sauce Served With…" at bounding box center [544, 243] width 278 height 109
click at [686, 285] on button "Branch-specific-item" at bounding box center [687, 289] width 25 height 25
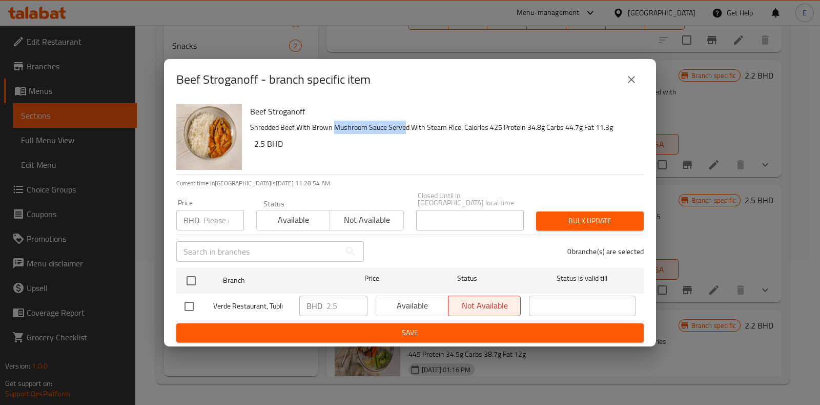
drag, startPoint x: 405, startPoint y: 130, endPoint x: 320, endPoint y: 129, distance: 85.1
click at [323, 128] on p "Shredded Beef With Brown Mushroom Sauce Served With Steam Rice. Calories 425 Pr…" at bounding box center [443, 127] width 386 height 13
click at [320, 129] on p "Shredded Beef With Brown Mushroom Sauce Served With Steam Rice. Calories 425 Pr…" at bounding box center [443, 127] width 386 height 13
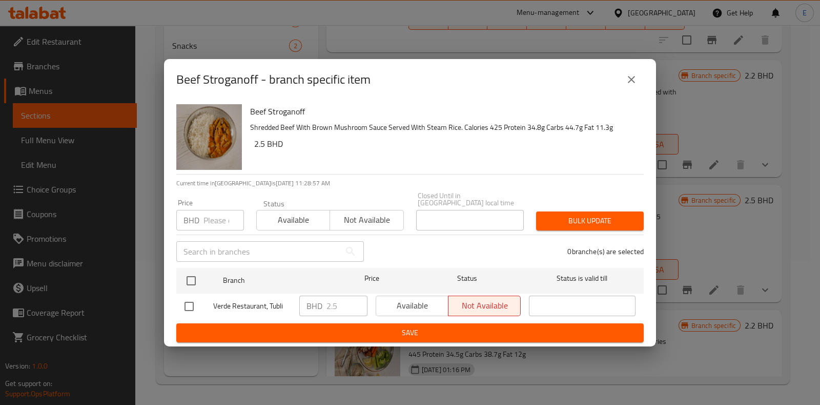
click at [224, 164] on img "button" at bounding box center [209, 137] width 66 height 66
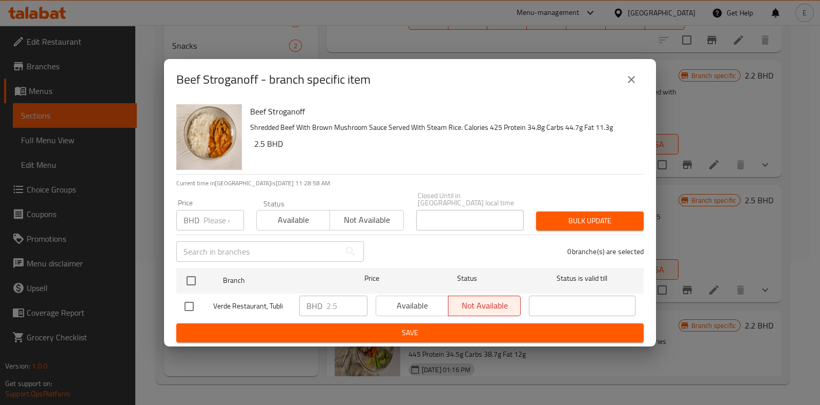
click at [634, 89] on button "close" at bounding box center [631, 79] width 25 height 25
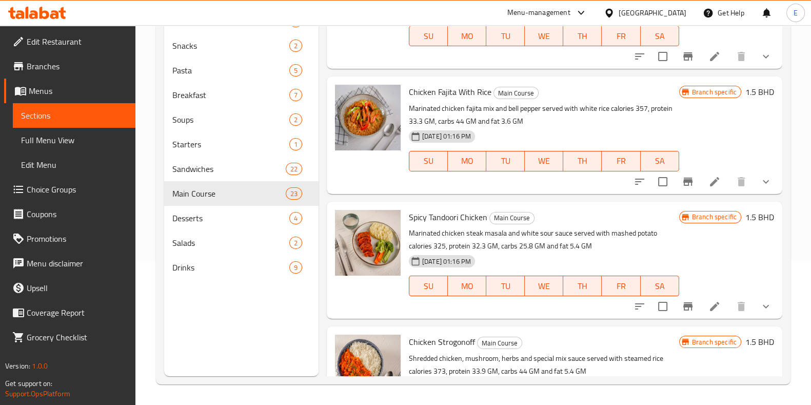
scroll to position [299, 0]
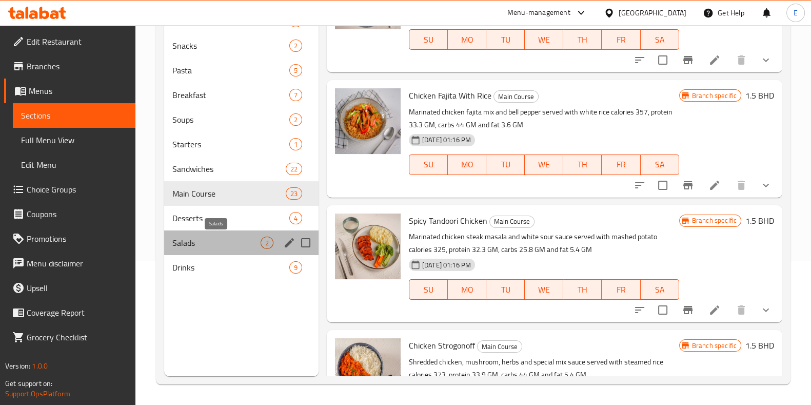
click at [200, 248] on span "Salads" at bounding box center [216, 242] width 88 height 12
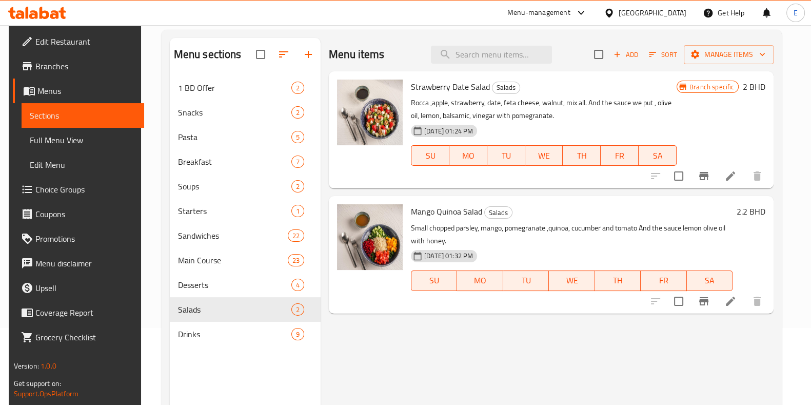
scroll to position [79, 0]
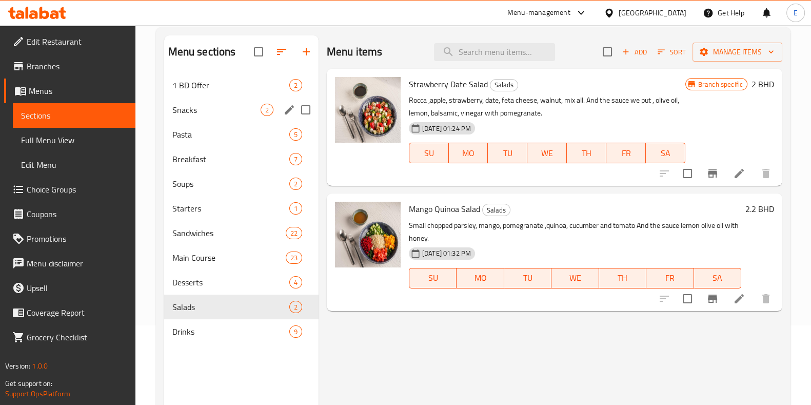
click at [213, 107] on span "Snacks" at bounding box center [216, 110] width 88 height 12
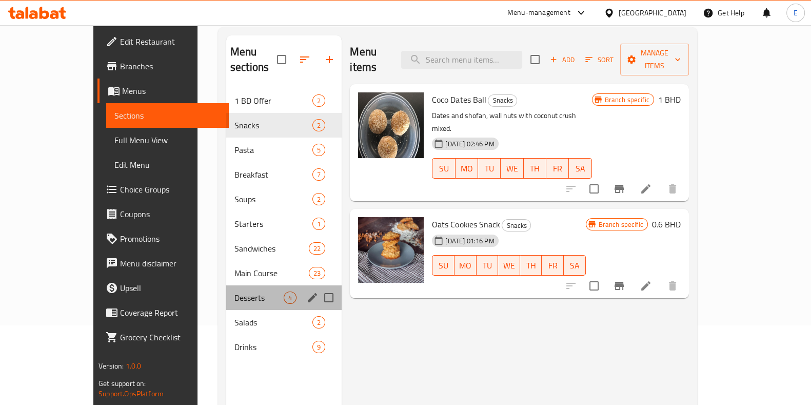
click at [234, 291] on span "Desserts" at bounding box center [258, 297] width 49 height 12
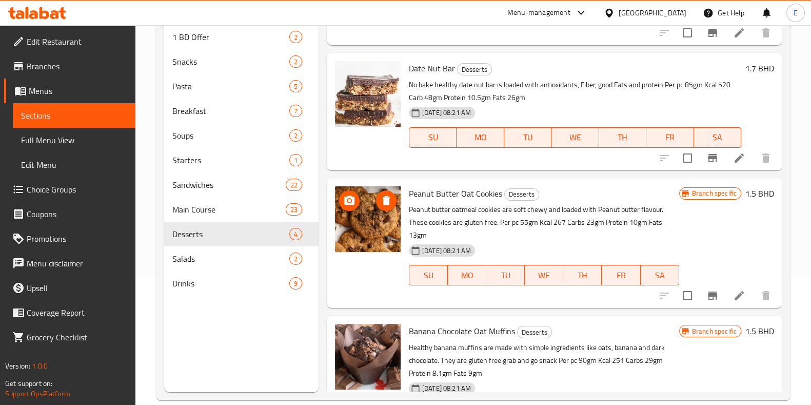
scroll to position [64, 0]
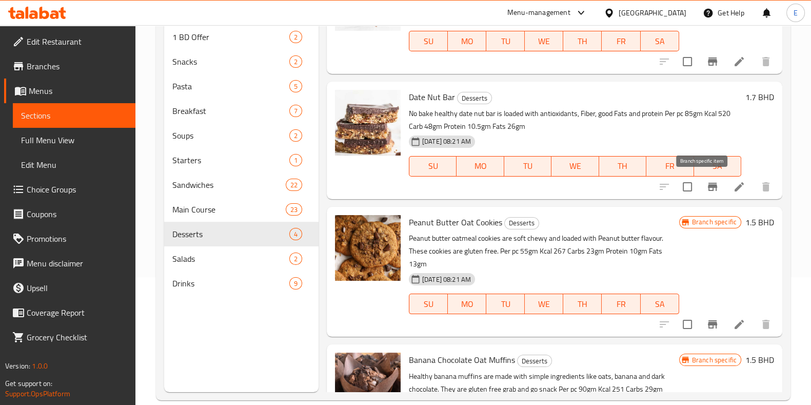
click at [708, 188] on icon "Branch-specific-item" at bounding box center [712, 187] width 9 height 8
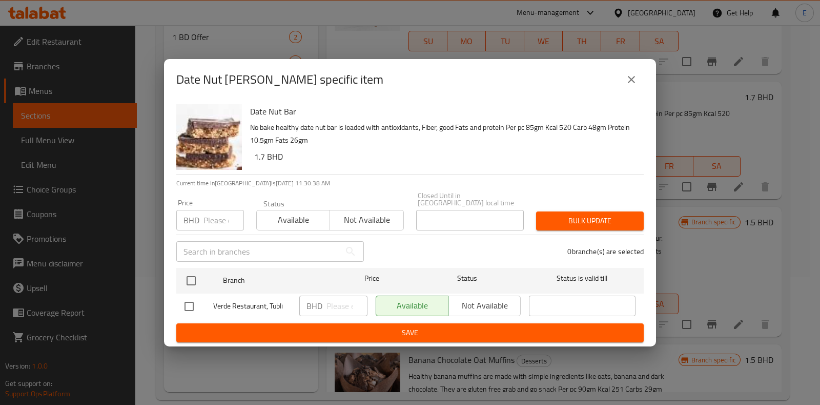
click at [640, 84] on button "close" at bounding box center [631, 79] width 25 height 25
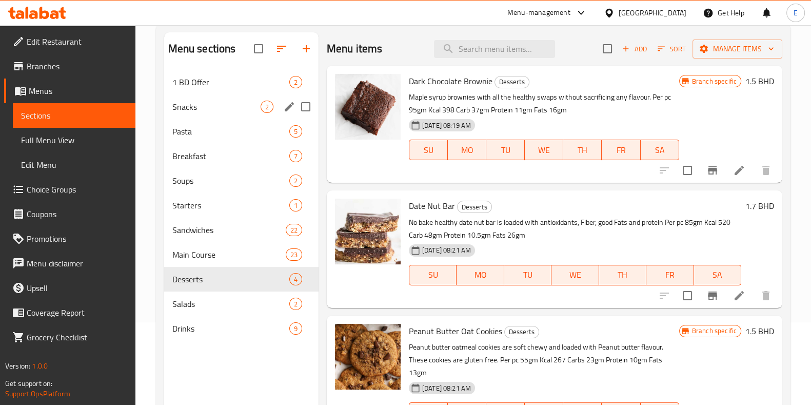
scroll to position [0, 0]
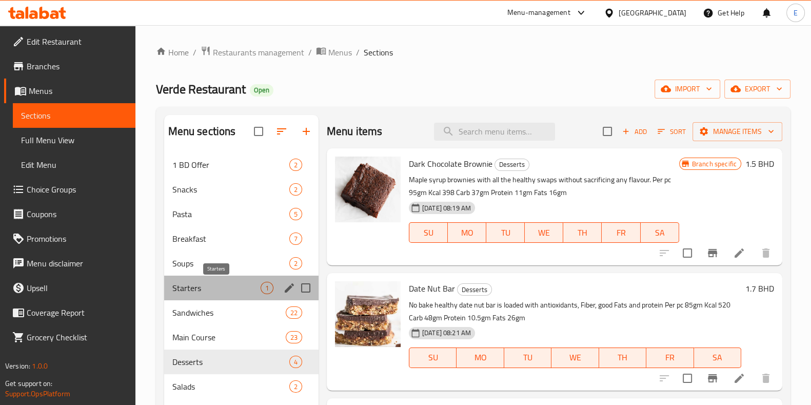
click at [209, 290] on span "Starters" at bounding box center [216, 287] width 88 height 12
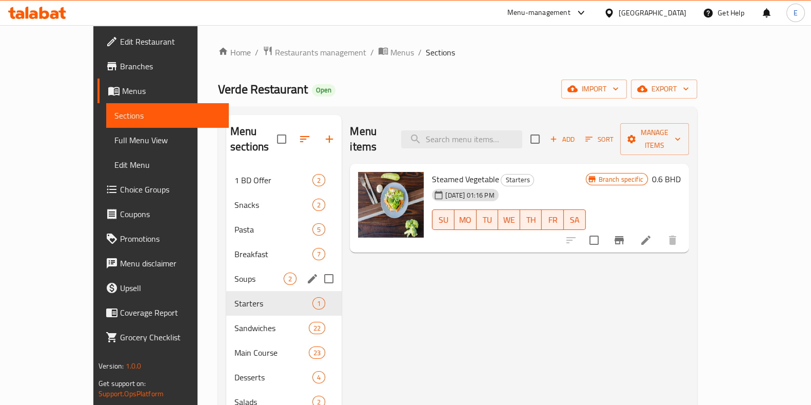
click at [234, 272] on span "Soups" at bounding box center [258, 278] width 49 height 12
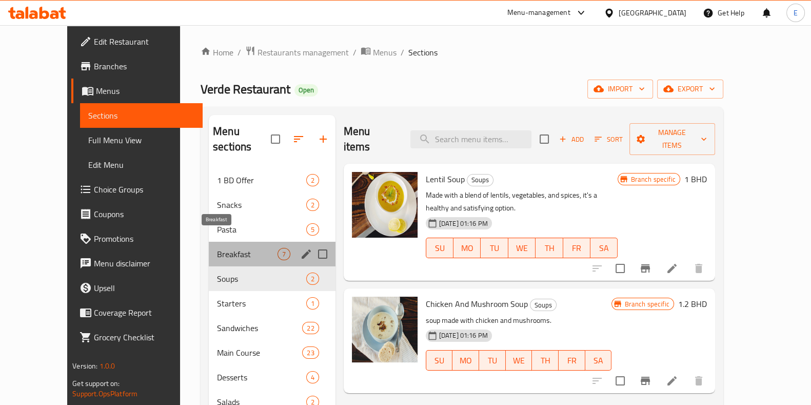
click at [219, 248] on span "Breakfast" at bounding box center [247, 254] width 60 height 12
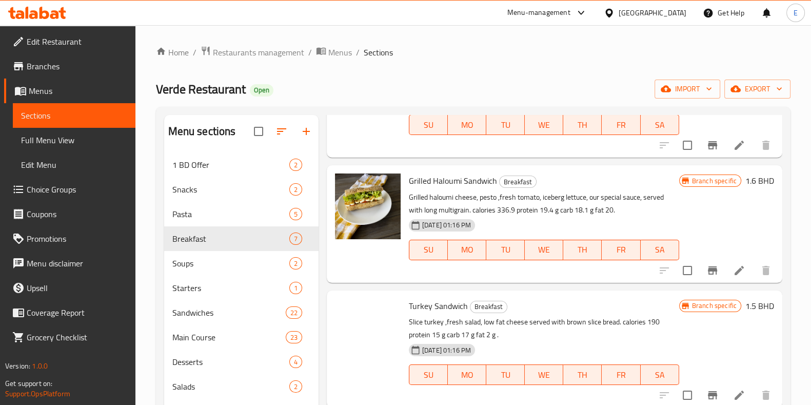
scroll to position [385, 0]
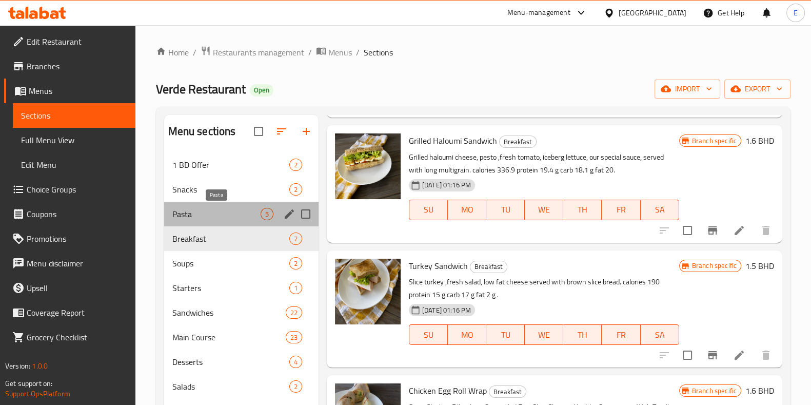
click at [200, 210] on span "Pasta" at bounding box center [216, 214] width 88 height 12
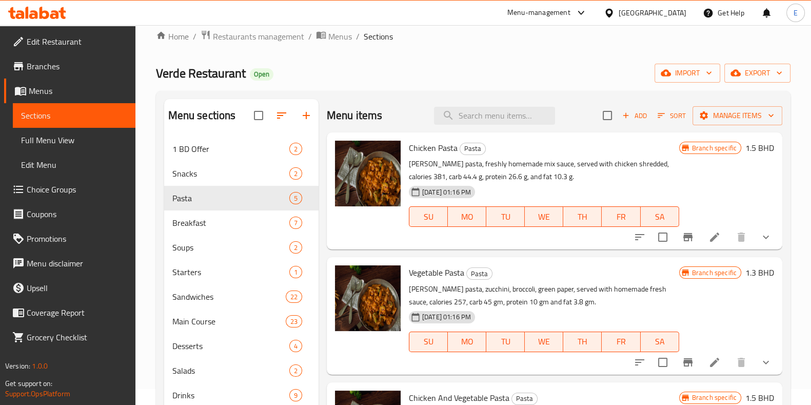
scroll to position [15, 0]
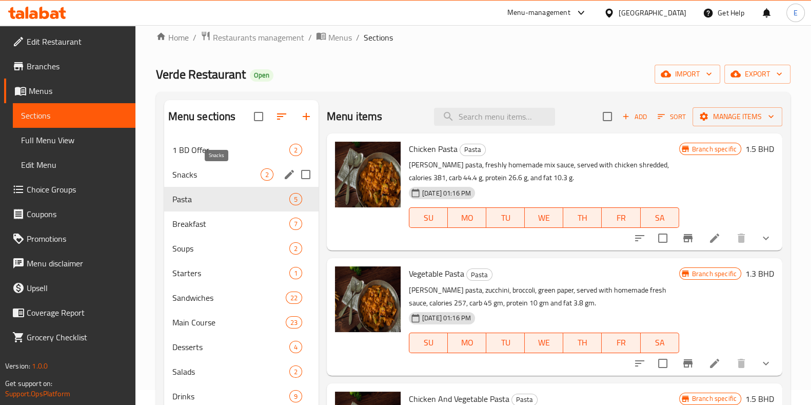
click at [205, 170] on span "Snacks" at bounding box center [216, 174] width 88 height 12
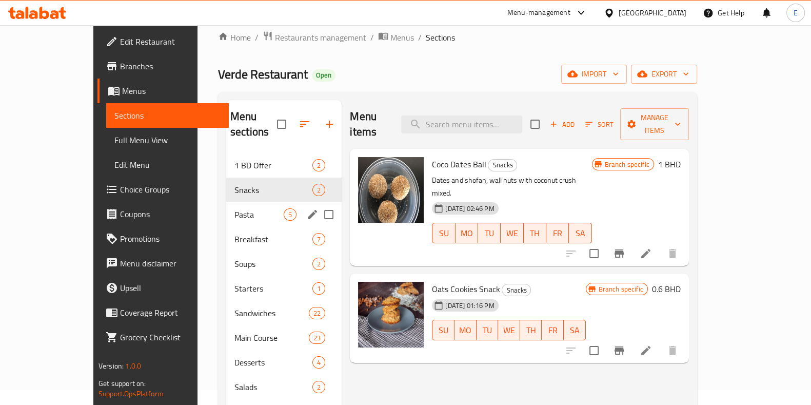
click at [226, 202] on div "Pasta 5" at bounding box center [283, 214] width 115 height 25
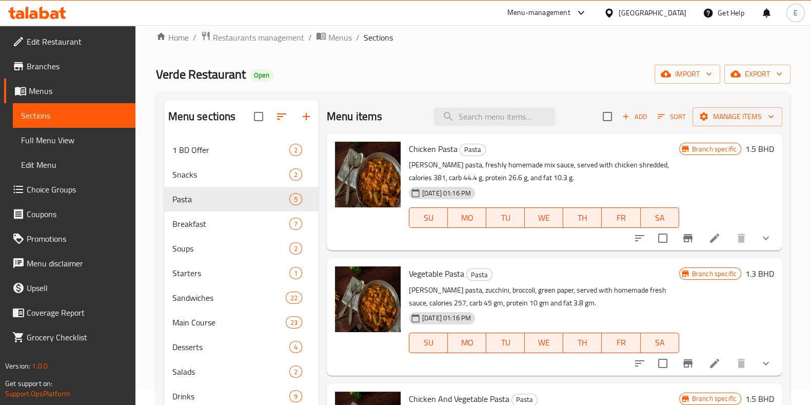
drag, startPoint x: 331, startPoint y: 106, endPoint x: 326, endPoint y: 103, distance: 6.3
drag, startPoint x: 326, startPoint y: 103, endPoint x: 316, endPoint y: 91, distance: 14.6
drag, startPoint x: 316, startPoint y: 91, endPoint x: 305, endPoint y: 85, distance: 13.1
click at [305, 85] on div "Home / Restaurants management / Menus / Sections Verde Restaurant Open import e…" at bounding box center [473, 272] width 634 height 482
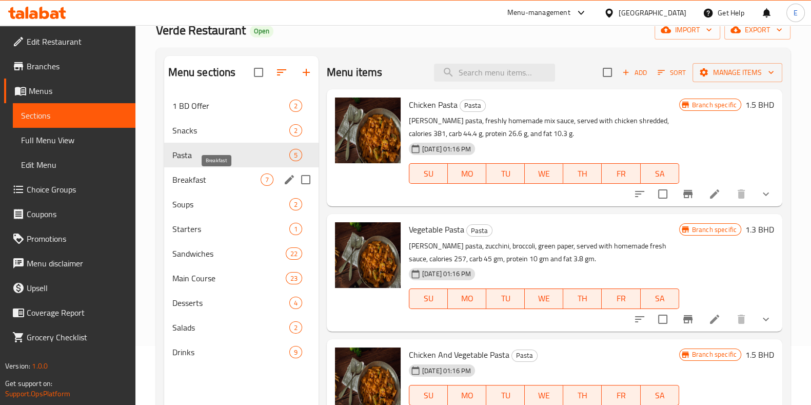
scroll to position [79, 0]
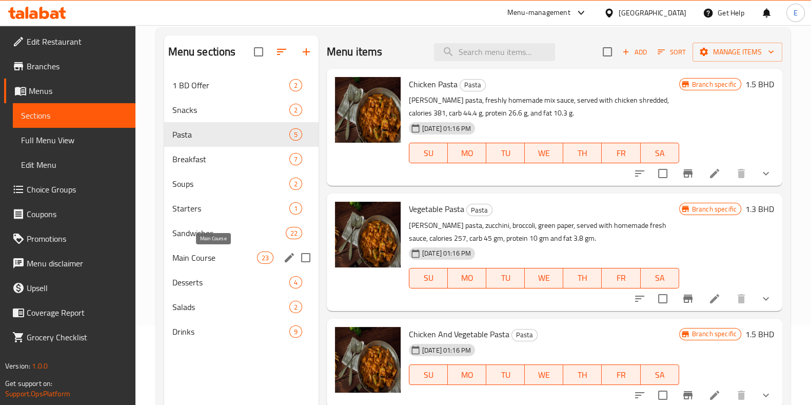
click at [209, 257] on span "Main Course" at bounding box center [214, 257] width 85 height 12
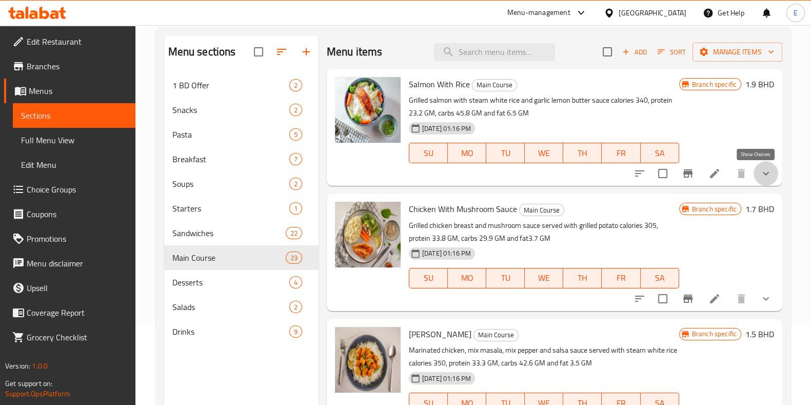
click at [759, 177] on icon "show more" at bounding box center [765, 173] width 12 height 12
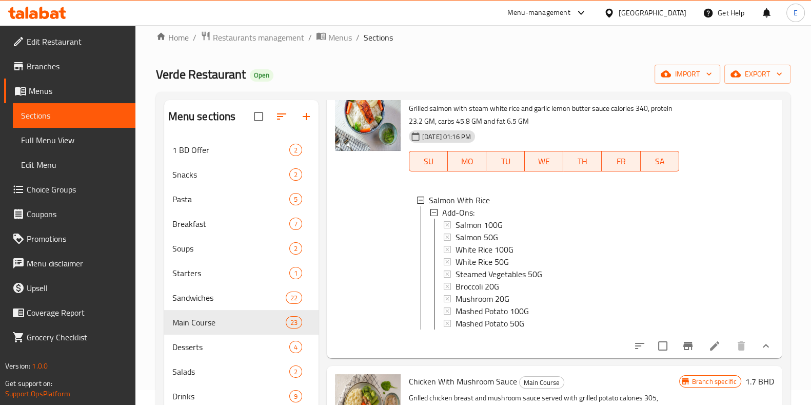
scroll to position [192, 0]
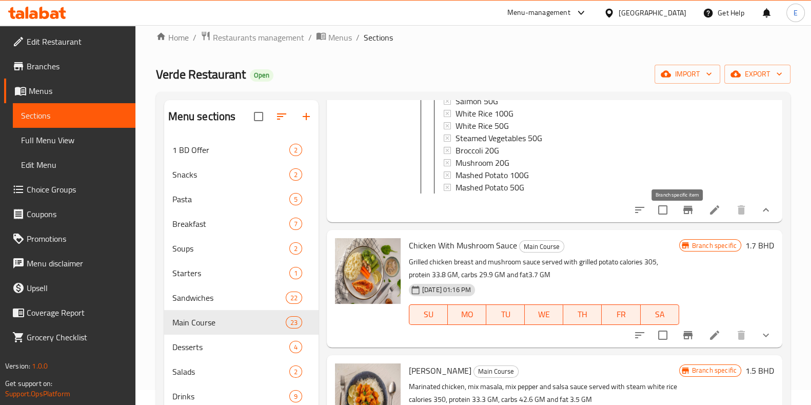
click at [682, 216] on icon "Branch-specific-item" at bounding box center [687, 210] width 12 height 12
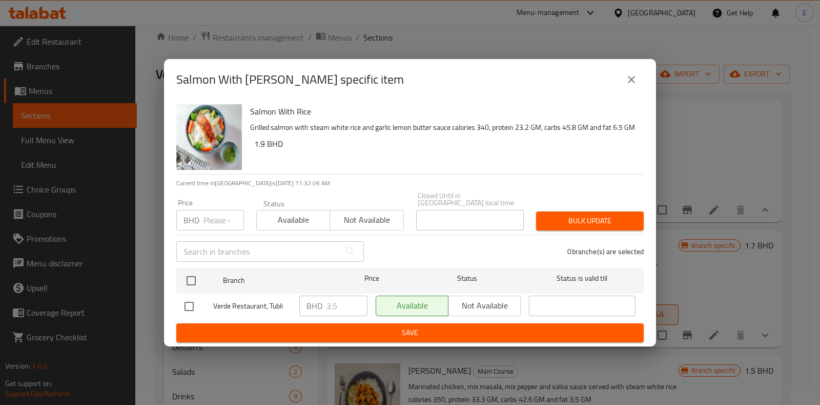
click at [292, 298] on div "Verde Restaurant, Tubli BHD 3.5 ​ Available Not available ​" at bounding box center [409, 306] width 459 height 30
click at [633, 83] on icon "close" at bounding box center [631, 79] width 12 height 12
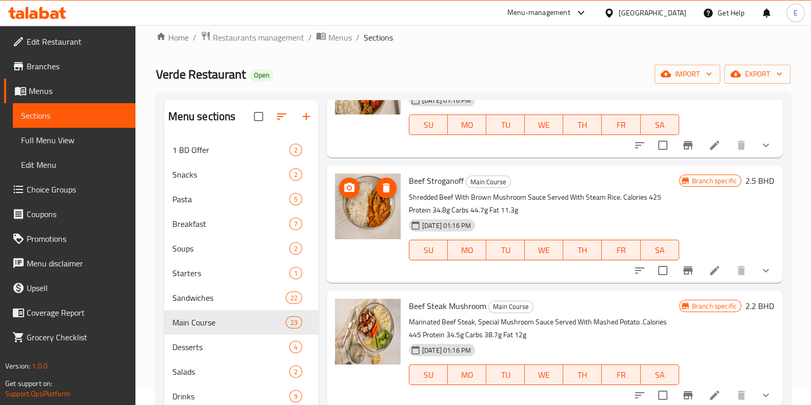
scroll to position [1410, 0]
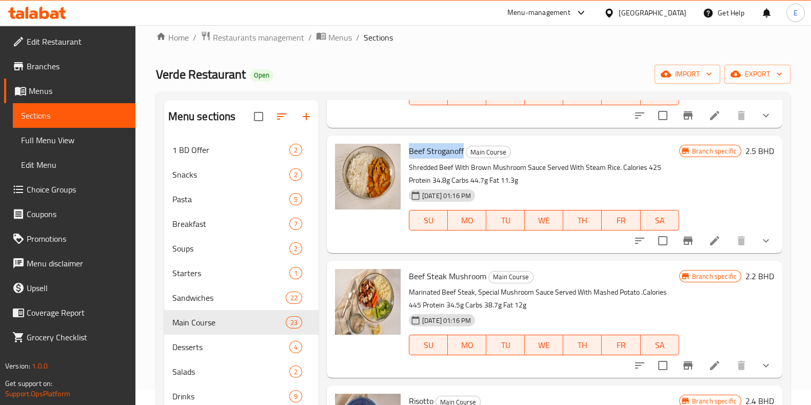
drag, startPoint x: 407, startPoint y: 152, endPoint x: 463, endPoint y: 167, distance: 58.7
click at [462, 161] on div "Beef Stroganoff Main Course Shredded Beef With Brown Mushroom Sauce Served With…" at bounding box center [544, 193] width 278 height 109
copy span "Beef Stroganoff"
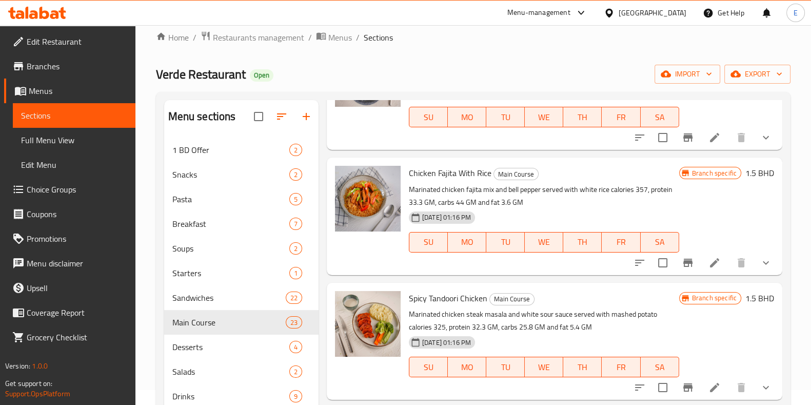
scroll to position [512, 0]
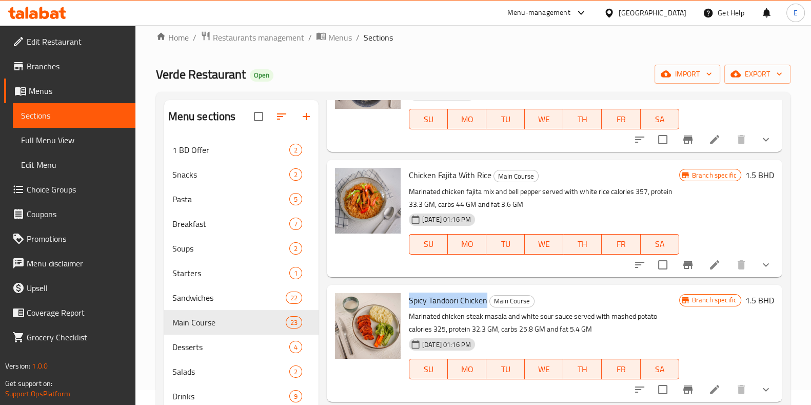
drag, startPoint x: 410, startPoint y: 309, endPoint x: 487, endPoint y: 308, distance: 77.4
click at [487, 307] on h6 "Spicy Tandoori Chicken Main Course" at bounding box center [544, 300] width 270 height 14
copy span "Spicy Tandoori Chicken"
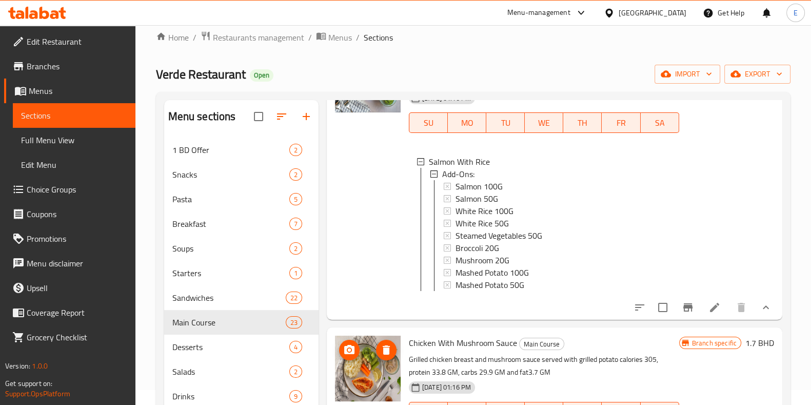
scroll to position [0, 0]
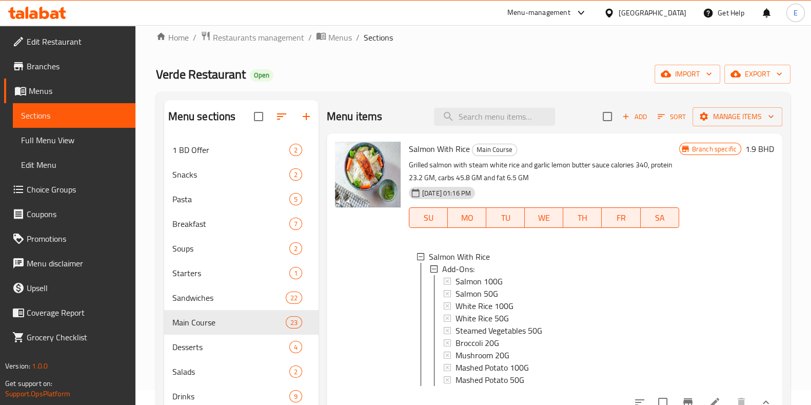
click at [327, 100] on div "Menu items Add Sort Manage items" at bounding box center [554, 116] width 455 height 33
drag, startPoint x: 327, startPoint y: 100, endPoint x: 321, endPoint y: 90, distance: 12.2
click at [321, 90] on div "Home / Restaurants management / Menus / Sections Verde Restaurant Open import e…" at bounding box center [473, 272] width 634 height 482
drag, startPoint x: 144, startPoint y: 57, endPoint x: 148, endPoint y: 48, distance: 10.6
click at [148, 48] on div "Home / Restaurants management / Menus / Sections Verde Restaurant Open import e…" at bounding box center [472, 271] width 675 height 523
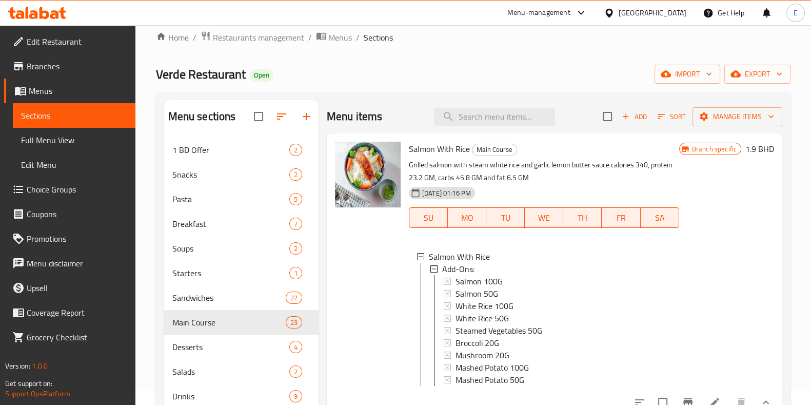
click at [349, 124] on h2 "Menu items" at bounding box center [355, 116] width 56 height 15
click at [185, 160] on div "1 BD Offer 2" at bounding box center [241, 149] width 154 height 25
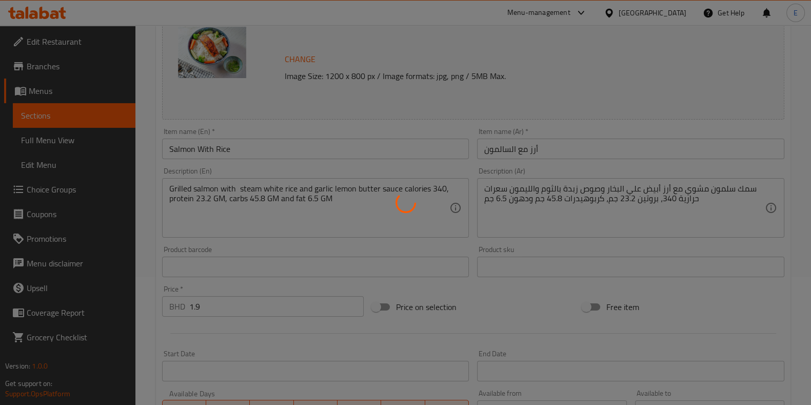
type input "الإضافات:"
type input "0"
type input "9"
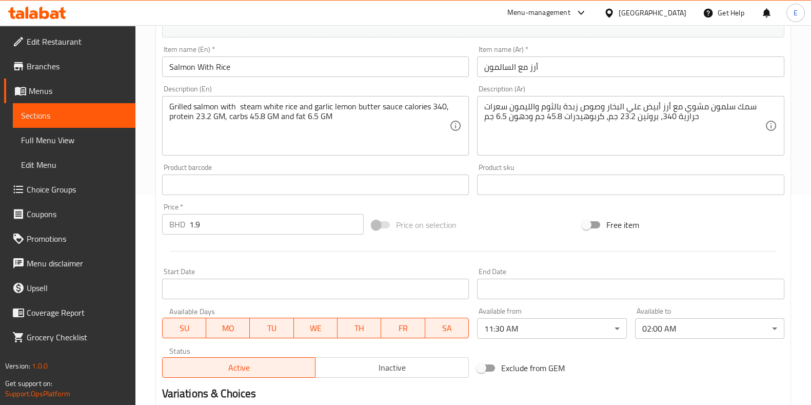
scroll to position [351, 0]
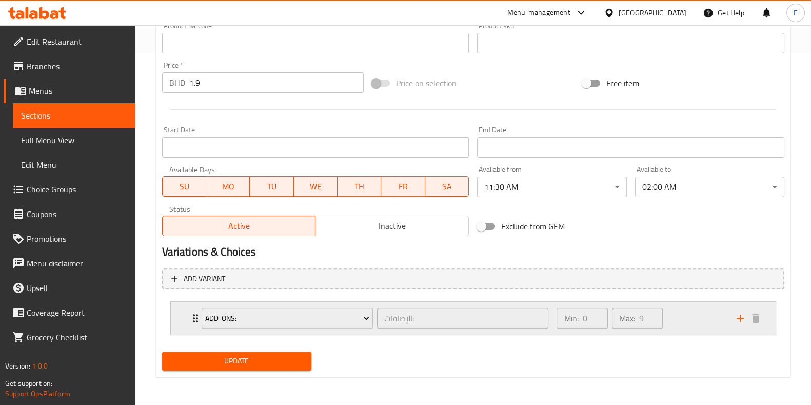
click at [679, 312] on div "Min: 0 ​ Max: 9 ​" at bounding box center [639, 317] width 179 height 33
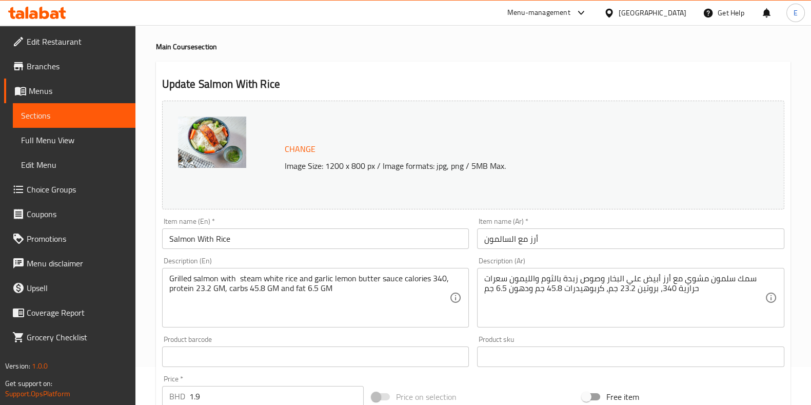
scroll to position [64, 0]
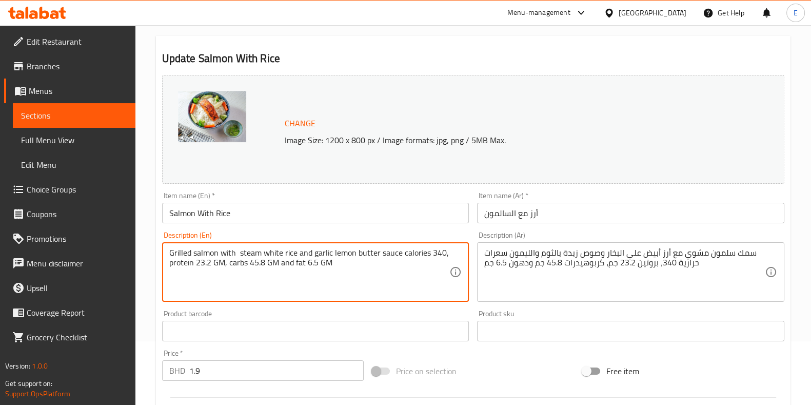
drag, startPoint x: 212, startPoint y: 254, endPoint x: 200, endPoint y: 253, distance: 12.4
click at [343, 256] on textarea "Grilled salmon with steam white rice and garlic lemon butter sauce calories 340…" at bounding box center [309, 272] width 280 height 49
click at [343, 269] on textarea "Grilled salmon with steam white rice and garlic lemon butter sauce calories 340…" at bounding box center [309, 272] width 280 height 49
